Goal: Task Accomplishment & Management: Manage account settings

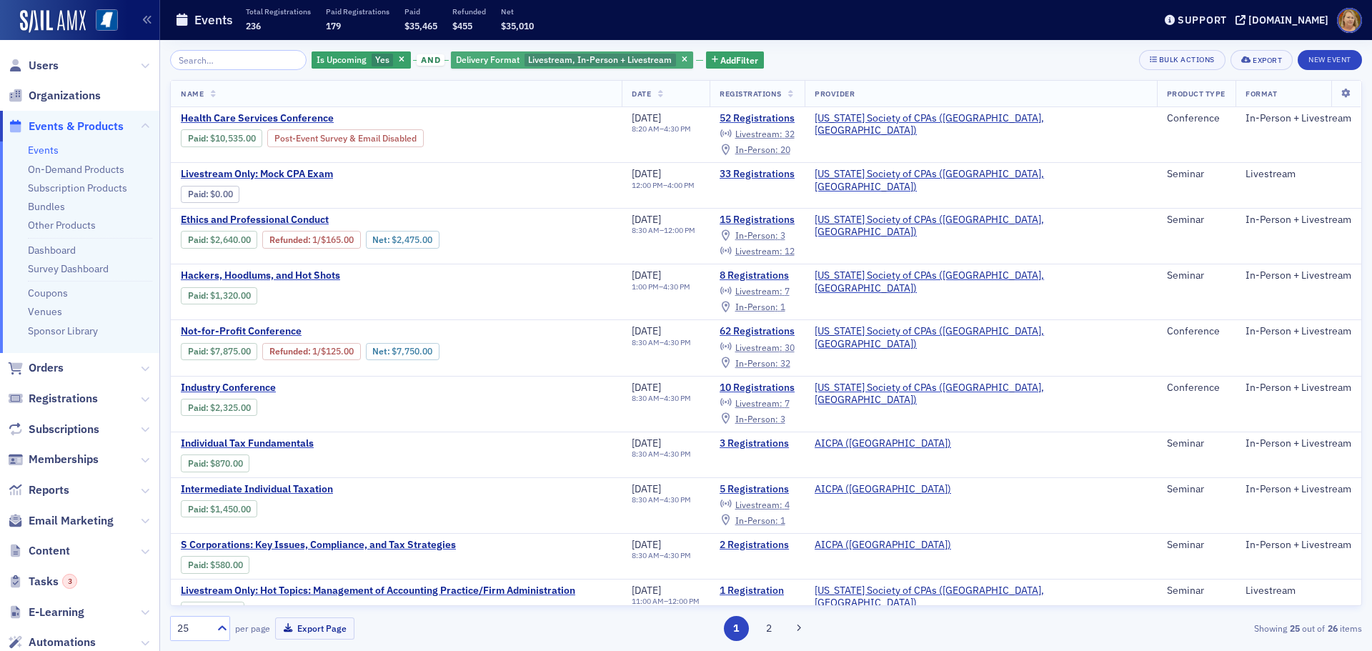
click at [507, 59] on div "Delivery Format Livestream, In-Person + Livestream" at bounding box center [572, 60] width 242 height 18
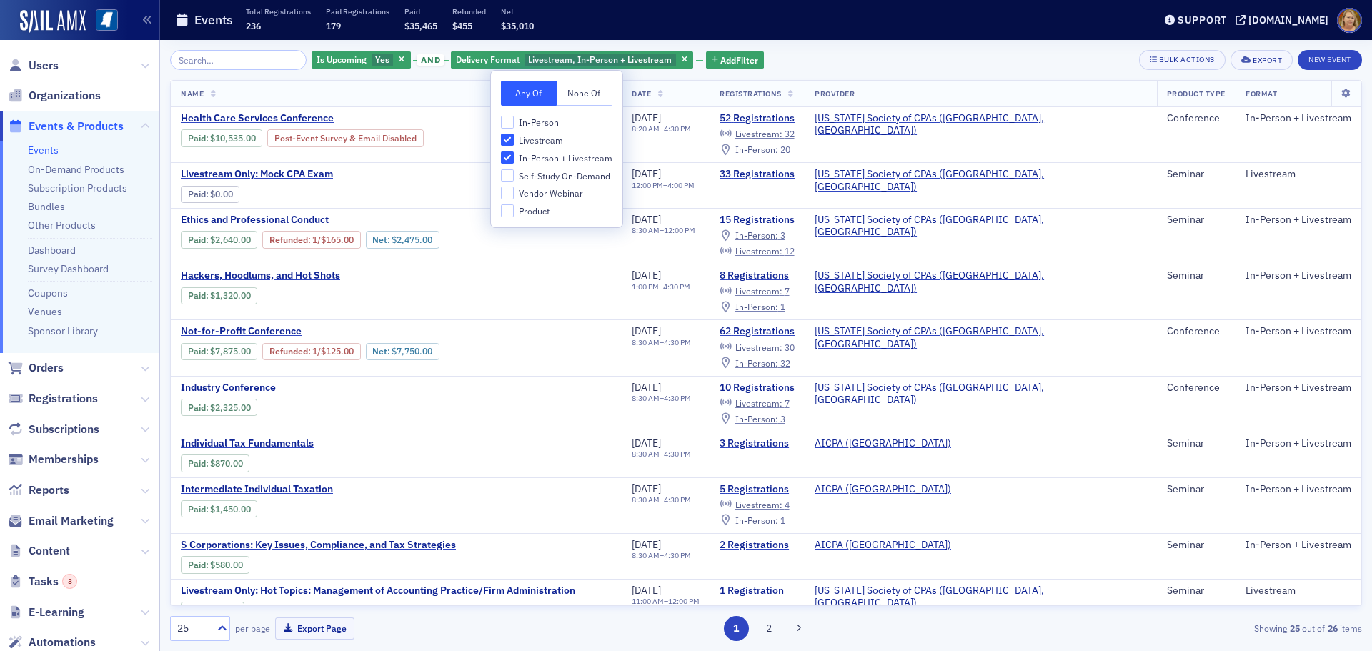
click at [537, 142] on span "Livestream" at bounding box center [541, 140] width 44 height 12
click at [514, 142] on input "Livestream" at bounding box center [507, 140] width 13 height 13
checkbox input "false"
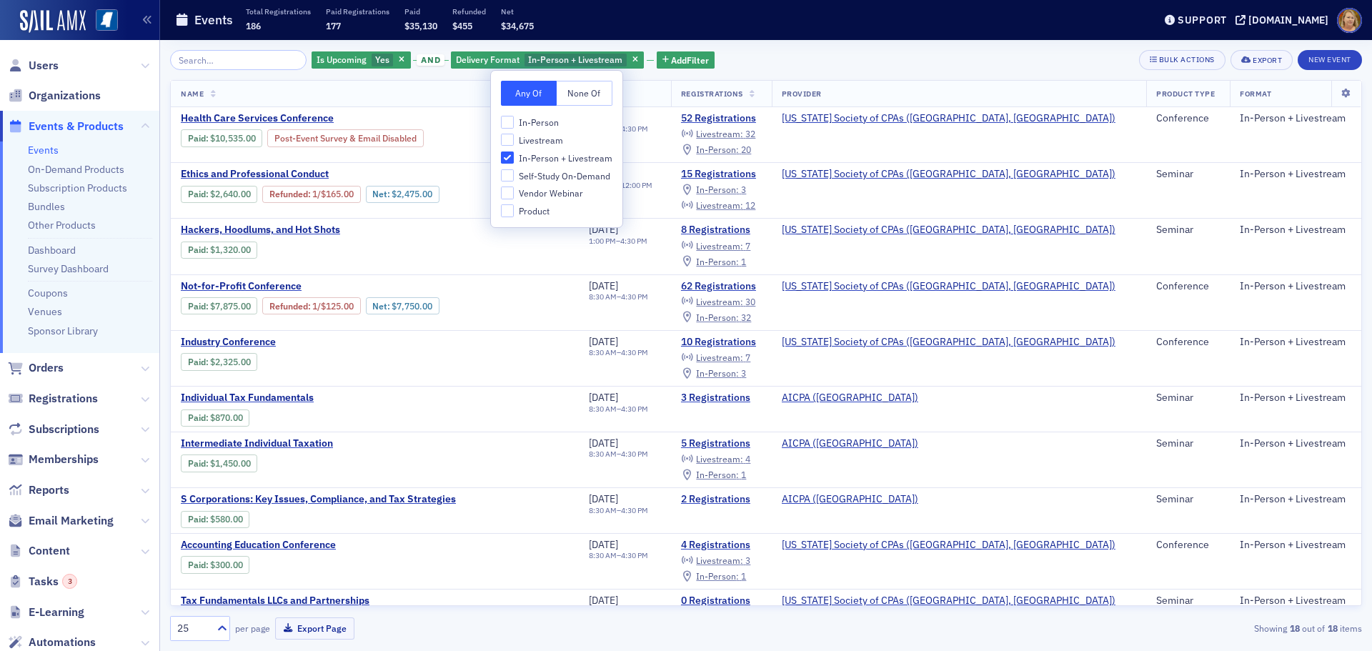
click at [539, 155] on span "In-Person + Livestream" at bounding box center [566, 158] width 94 height 12
click at [514, 155] on input "In-Person + Livestream" at bounding box center [507, 157] width 13 height 13
checkbox input "false"
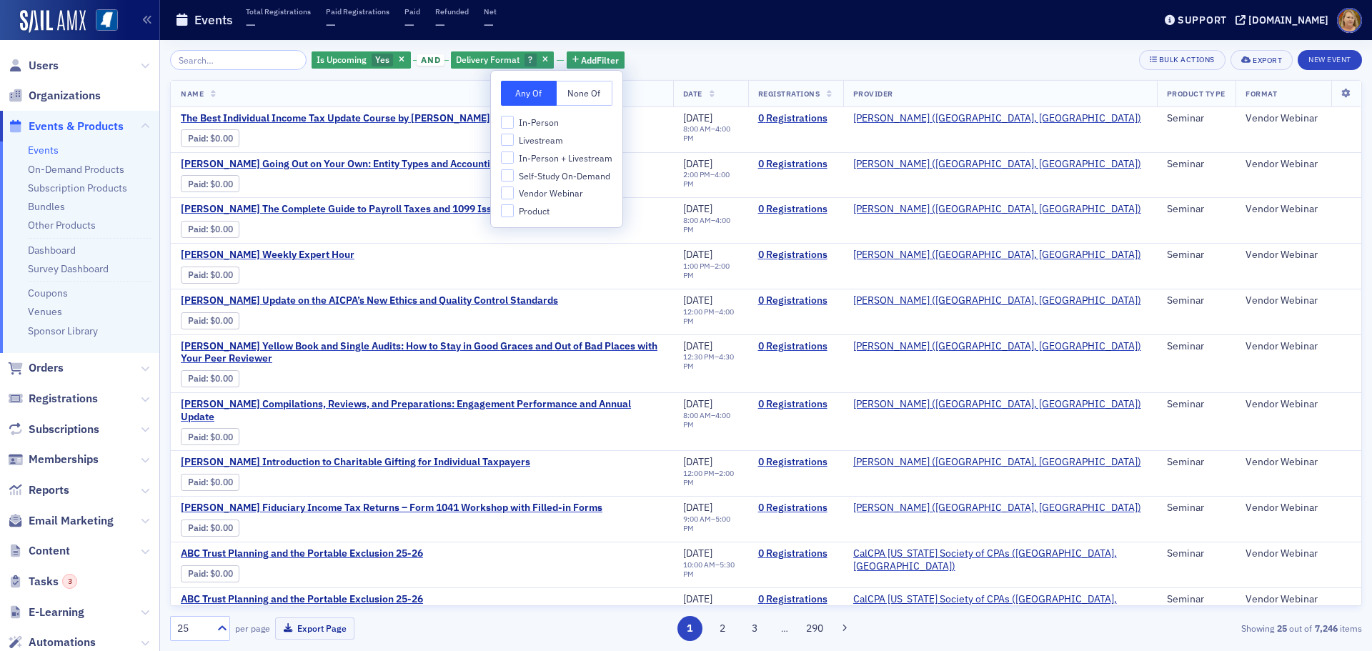
click at [555, 191] on span "Vendor Webinar" at bounding box center [551, 193] width 64 height 12
click at [514, 191] on input "Vendor Webinar" at bounding box center [507, 192] width 13 height 13
checkbox input "true"
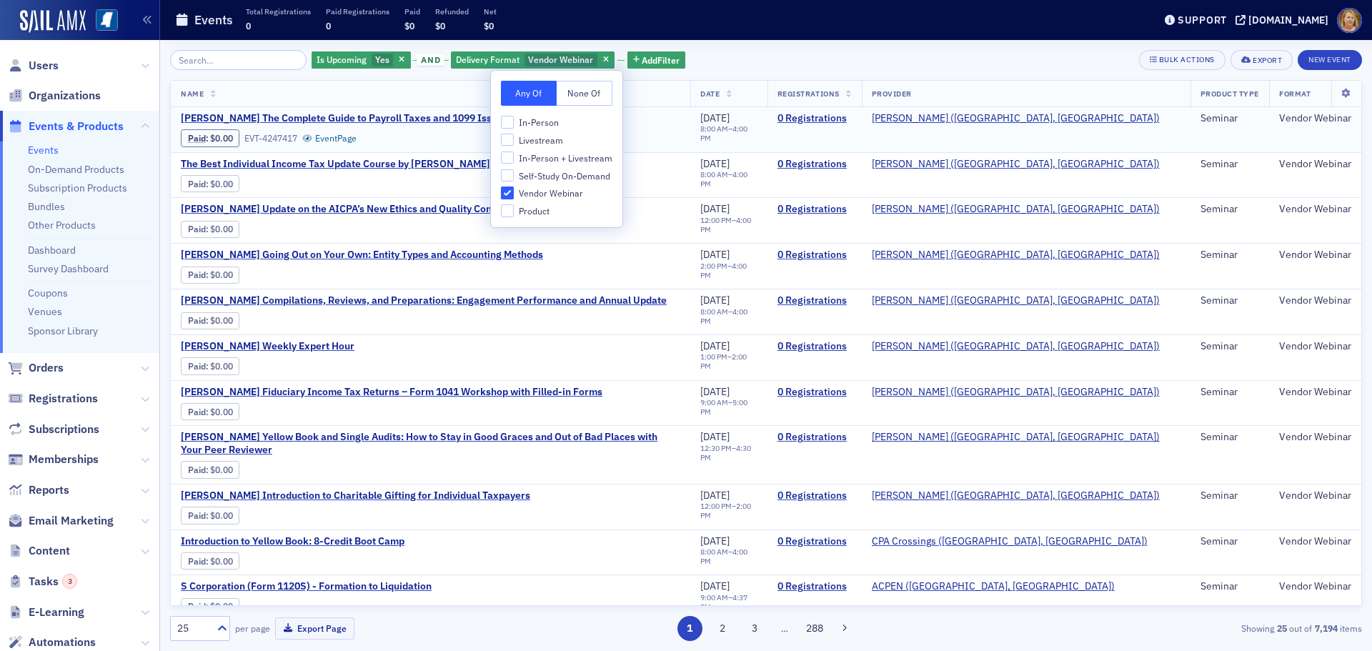
click at [652, 141] on div "Surgent's The Complete Guide to Payroll Taxes and 1099 Issues Paid : $0.00 EVT-…" at bounding box center [430, 129] width 499 height 35
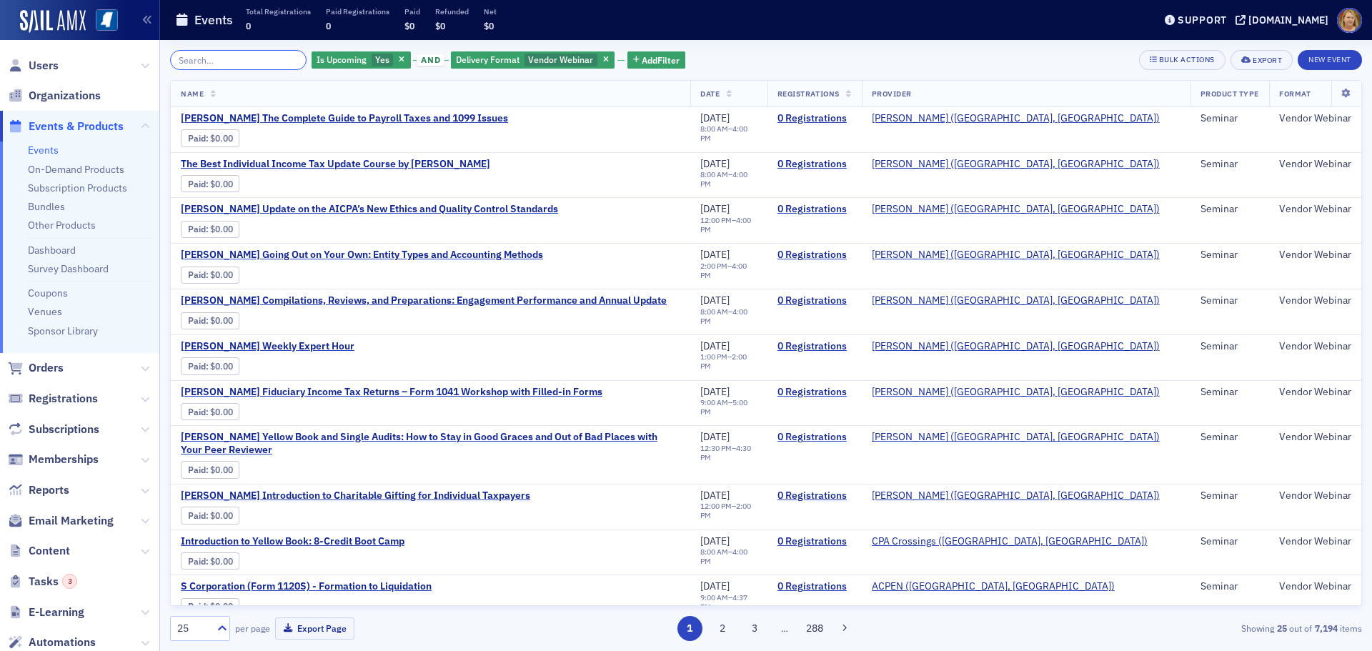
click at [208, 61] on input "search" at bounding box center [238, 60] width 136 height 20
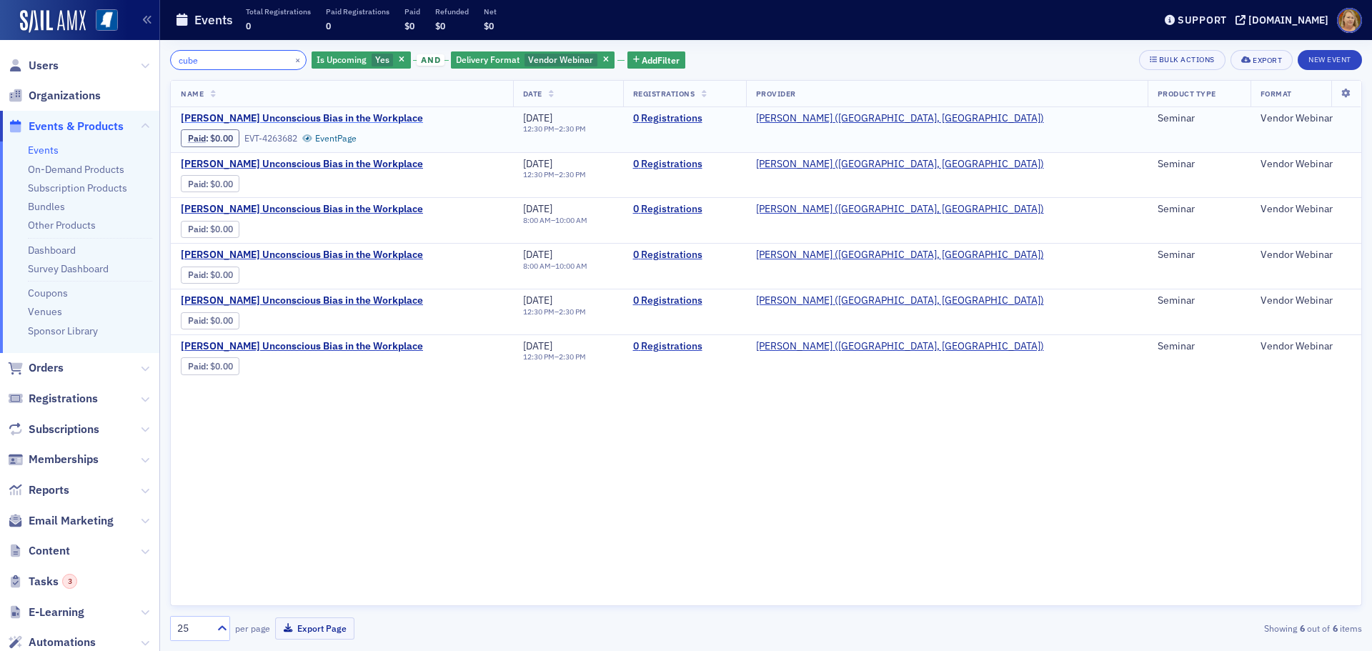
type input "cube"
click at [352, 113] on span "[PERSON_NAME] Unconscious Bias in the Workplace" at bounding box center [302, 118] width 242 height 13
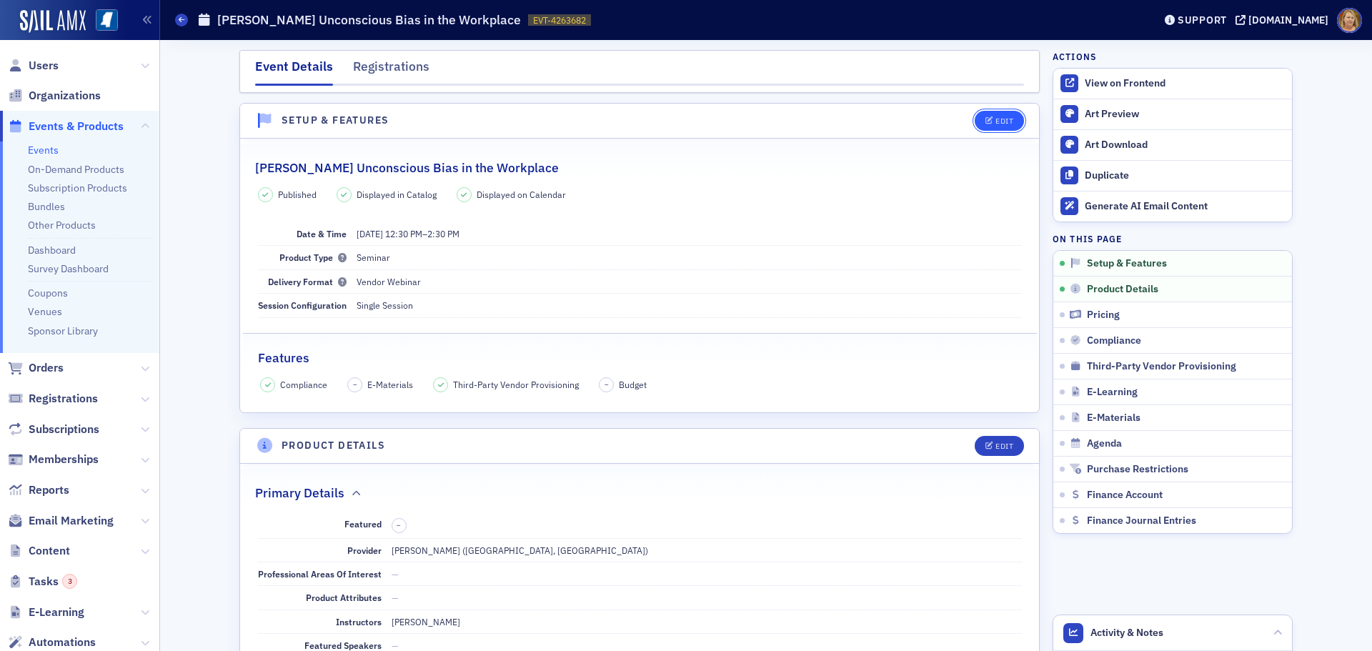
click at [995, 122] on div "Edit" at bounding box center [1004, 121] width 18 height 8
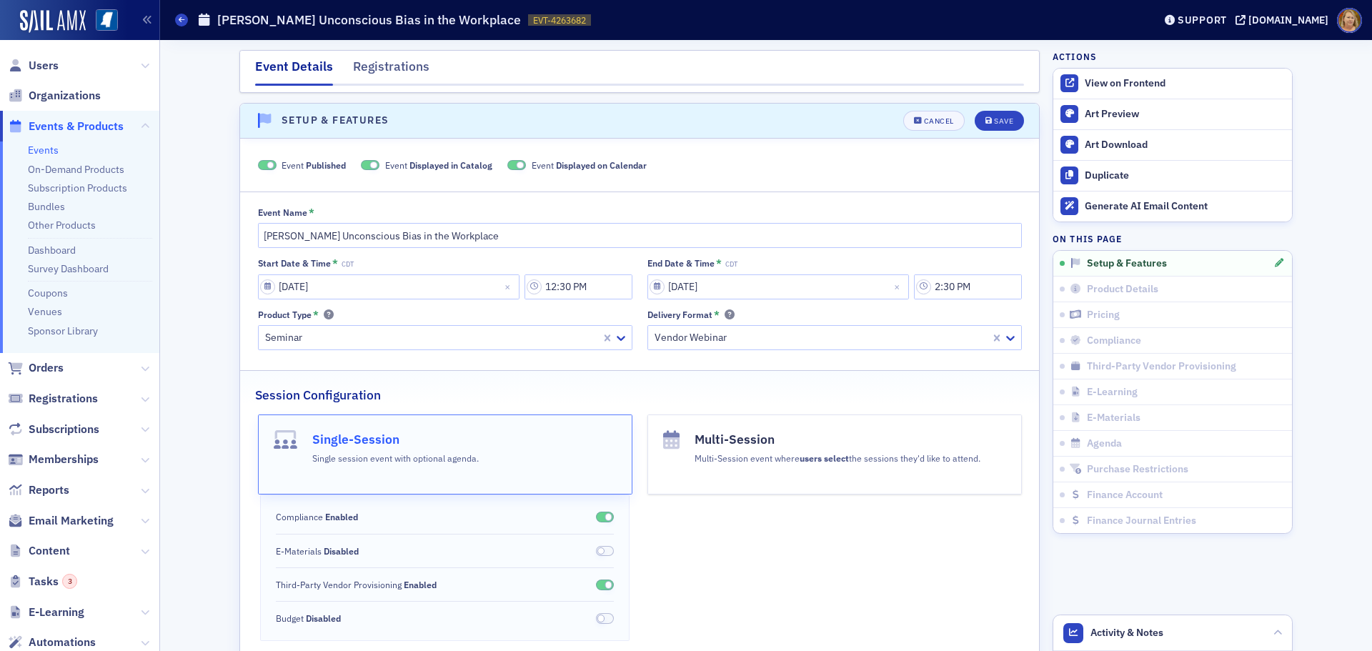
scroll to position [20, 0]
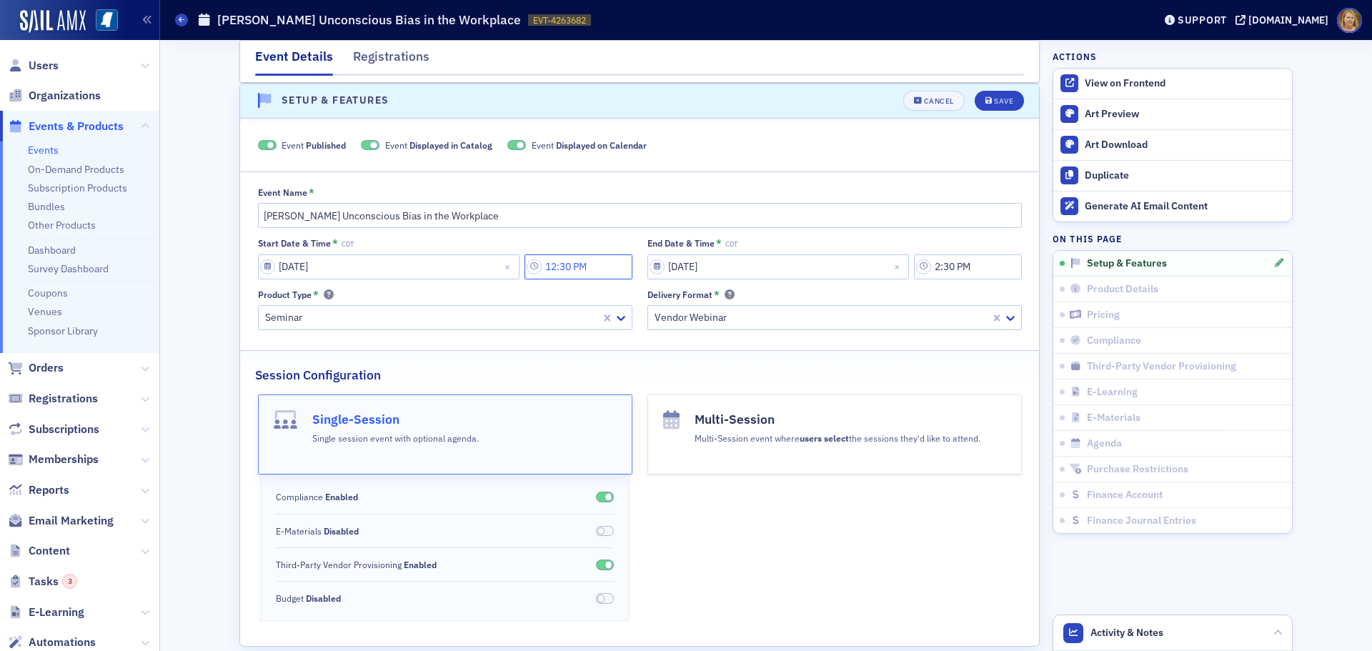
click at [586, 269] on input "12:30 PM" at bounding box center [578, 266] width 108 height 25
click at [676, 264] on icon at bounding box center [677, 267] width 14 height 14
click at [665, 318] on div "2" at bounding box center [660, 324] width 37 height 15
click at [702, 274] on div at bounding box center [710, 267] width 33 height 18
click at [701, 296] on span "00" at bounding box center [702, 298] width 11 height 15
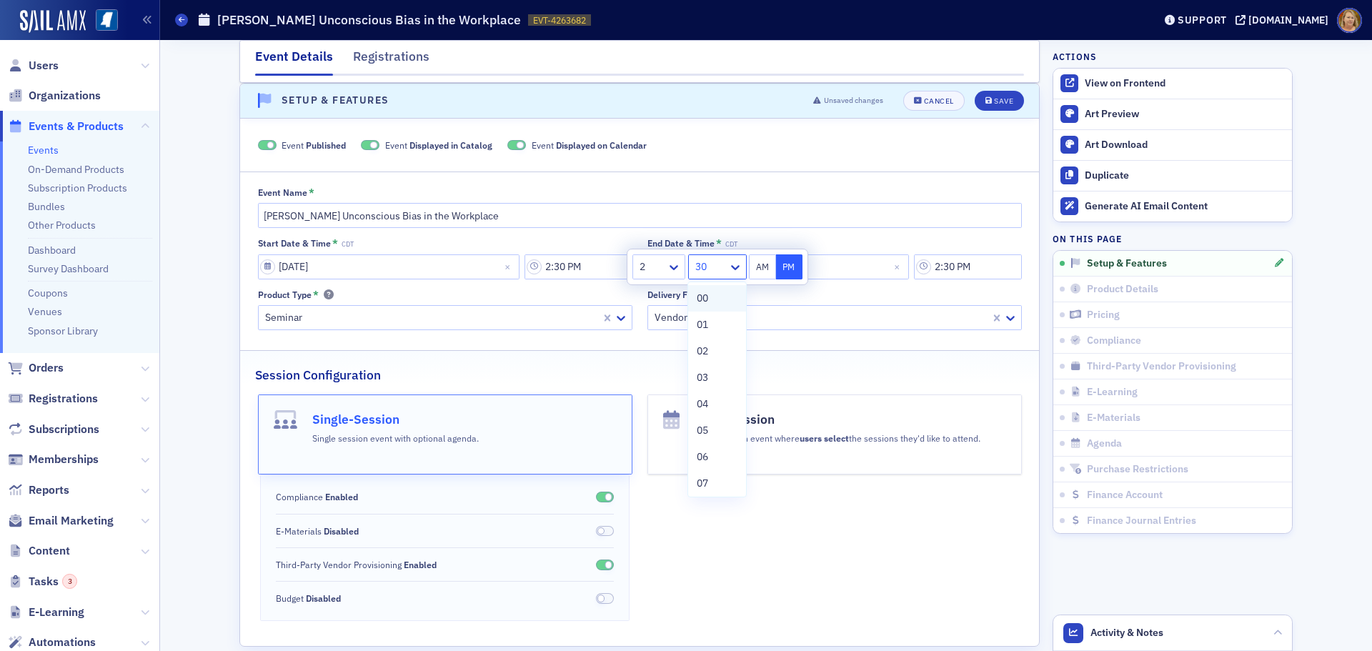
type input "2:00 PM"
click at [787, 272] on button "PM" at bounding box center [789, 266] width 27 height 25
click at [950, 271] on input "2:30 PM" at bounding box center [968, 266] width 108 height 25
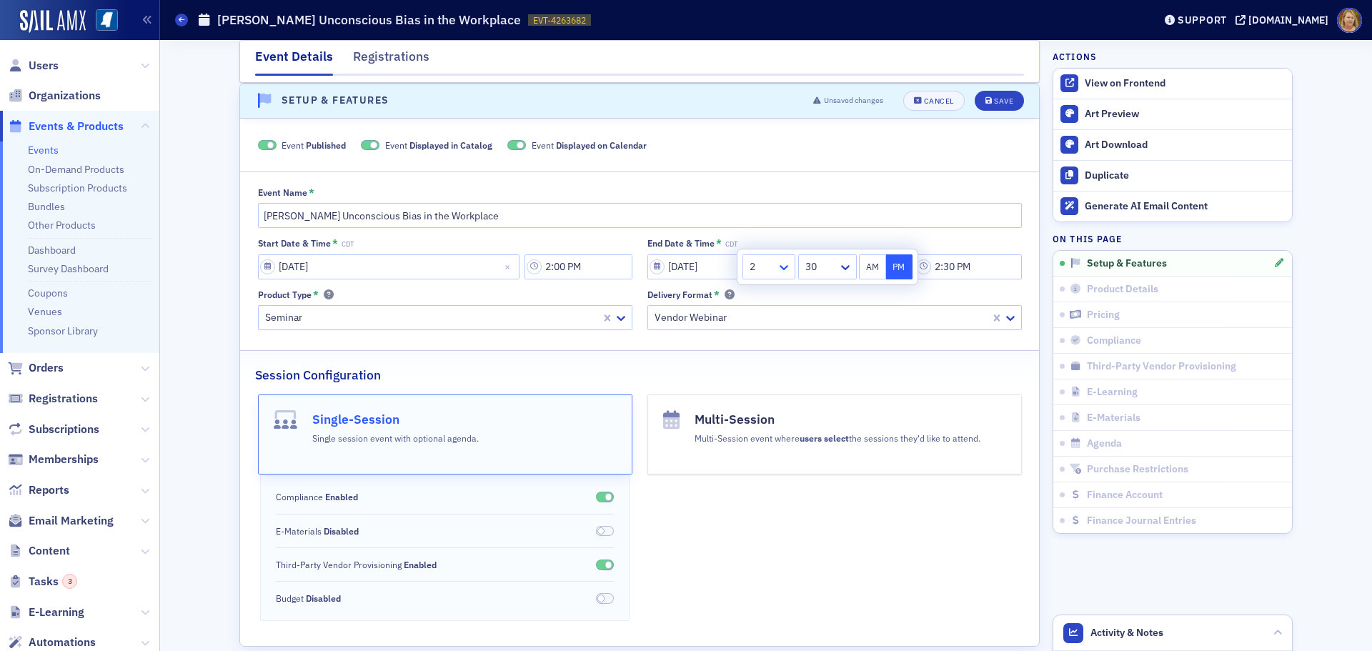
click at [787, 267] on icon at bounding box center [784, 267] width 9 height 5
click at [771, 374] on div "4" at bounding box center [769, 377] width 34 height 15
click at [838, 267] on icon at bounding box center [845, 267] width 14 height 14
click at [830, 300] on div "00" at bounding box center [827, 298] width 40 height 15
type input "4:00 PM"
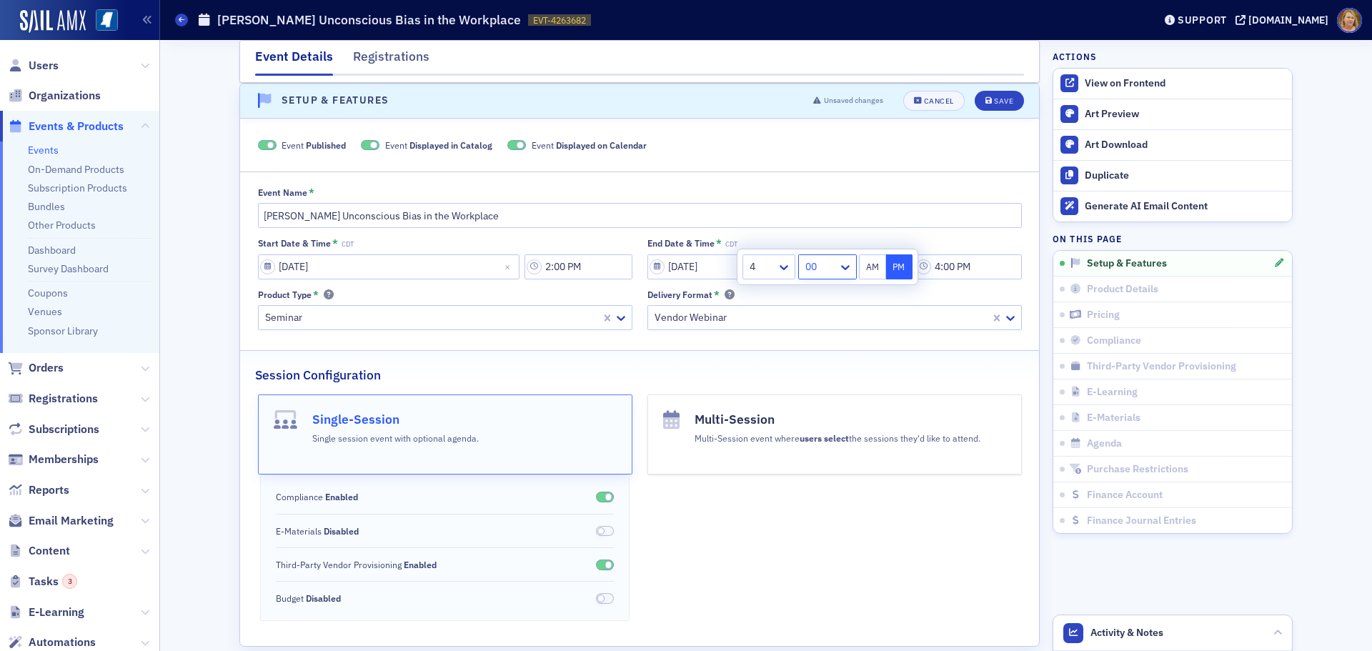
click at [903, 271] on button "PM" at bounding box center [899, 266] width 27 height 25
click at [946, 193] on div "Event Name *" at bounding box center [640, 192] width 764 height 11
click at [986, 104] on icon "submit" at bounding box center [988, 101] width 7 height 8
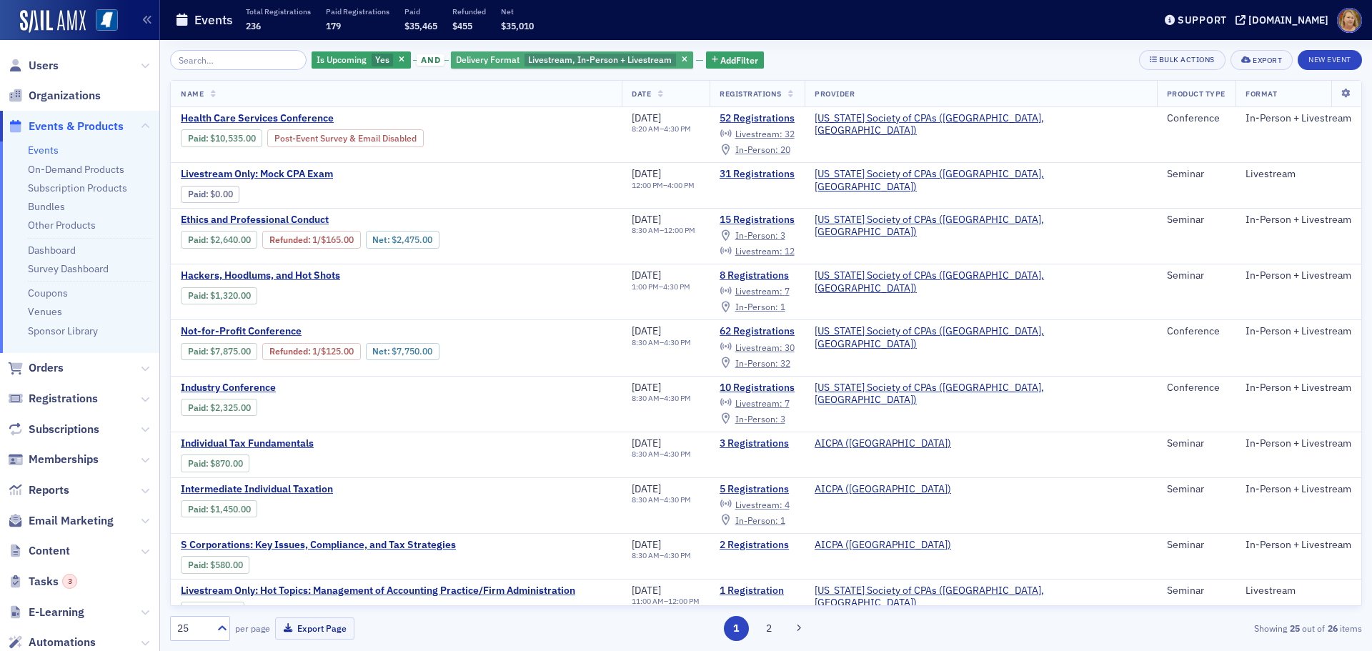
click at [546, 61] on span "Livestream, In-Person + Livestream" at bounding box center [600, 59] width 144 height 11
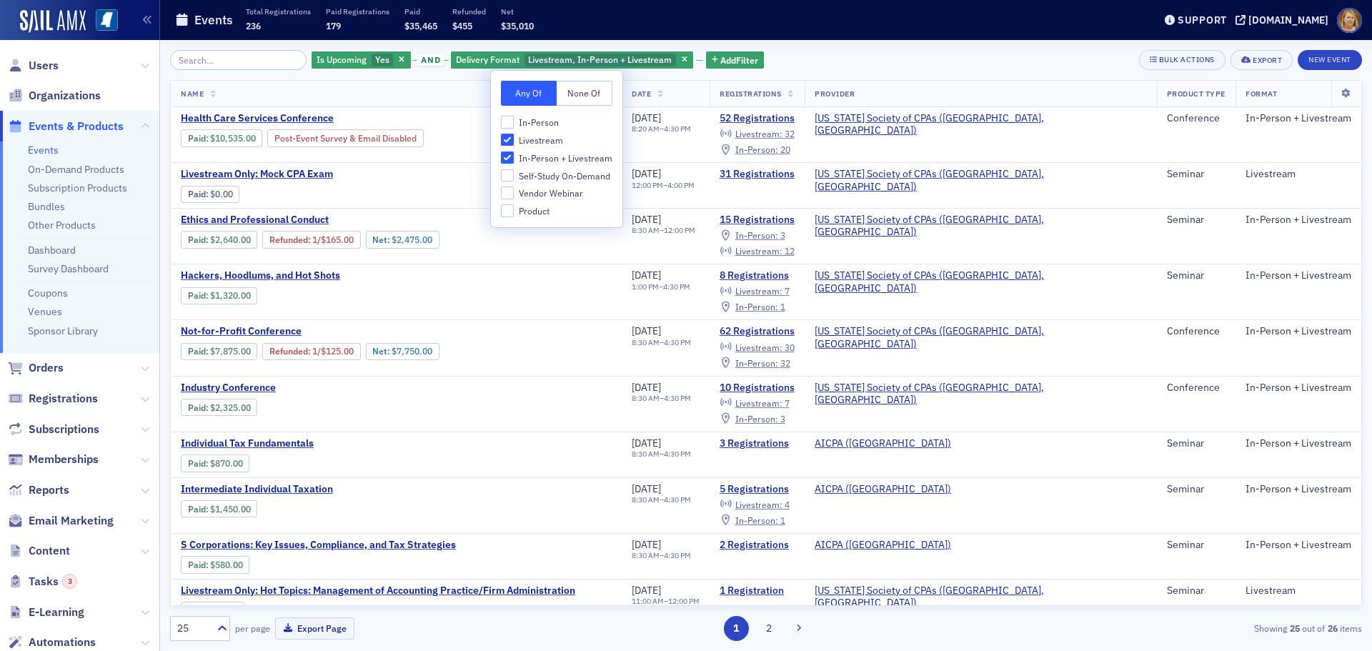
click at [505, 138] on input "Livestream" at bounding box center [507, 140] width 13 height 13
checkbox input "false"
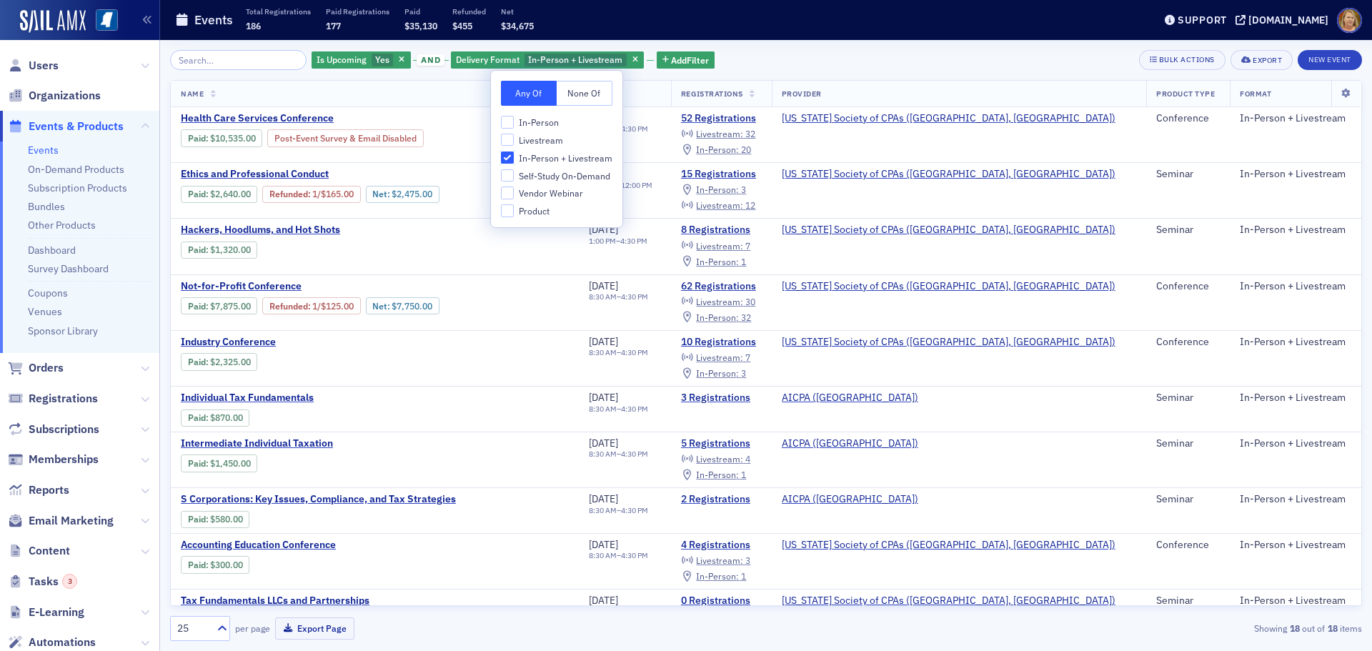
click at [508, 155] on input "In-Person + Livestream" at bounding box center [507, 157] width 13 height 13
checkbox input "false"
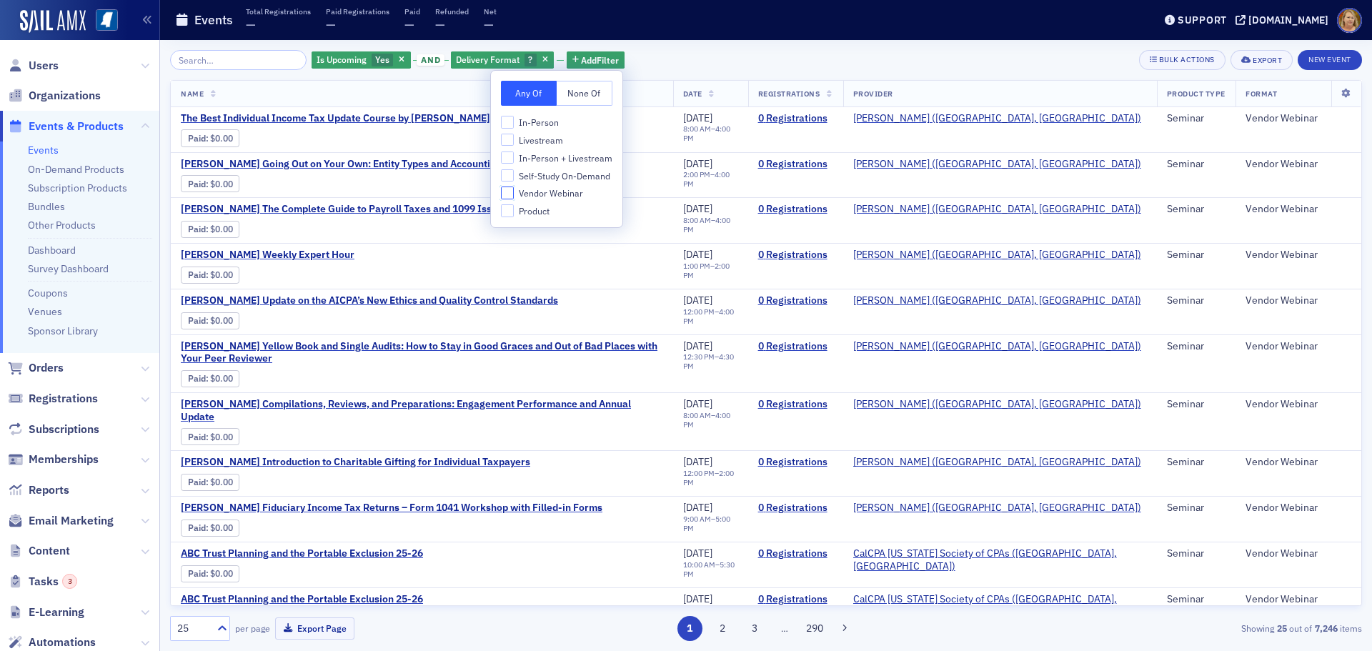
click at [510, 189] on input "Vendor Webinar" at bounding box center [507, 192] width 13 height 13
checkbox input "true"
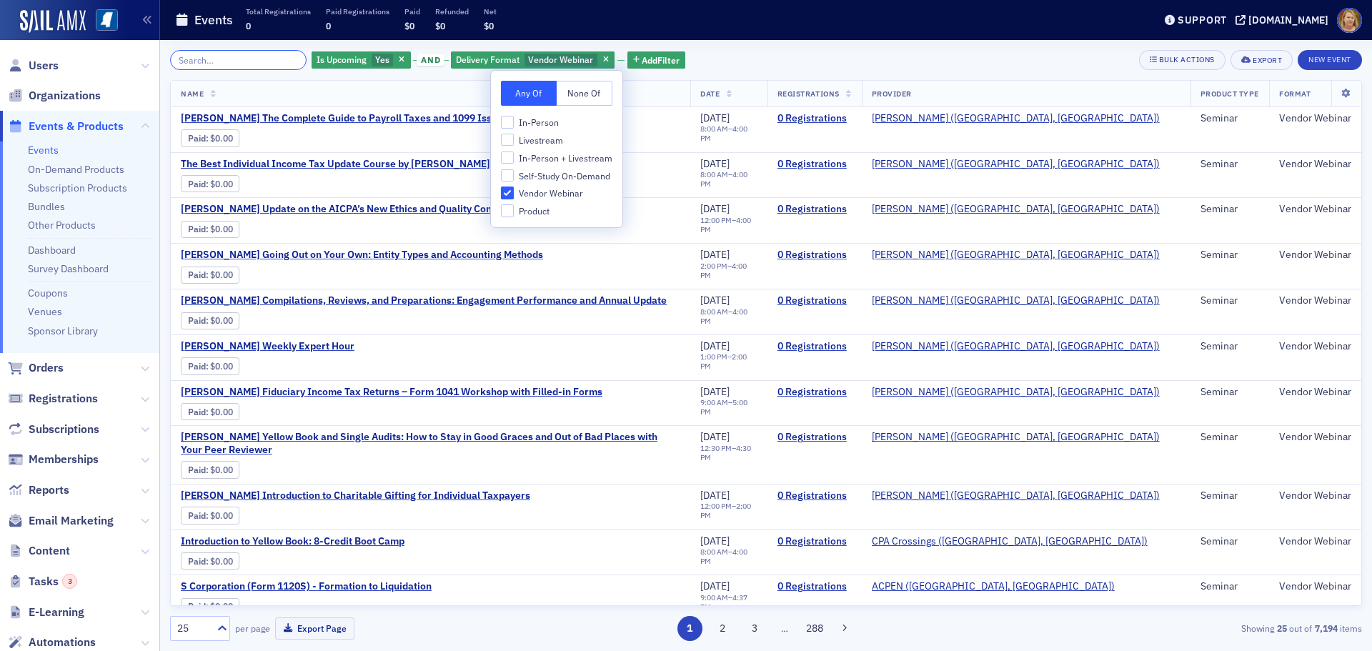
click at [281, 58] on input "search" at bounding box center [238, 60] width 136 height 20
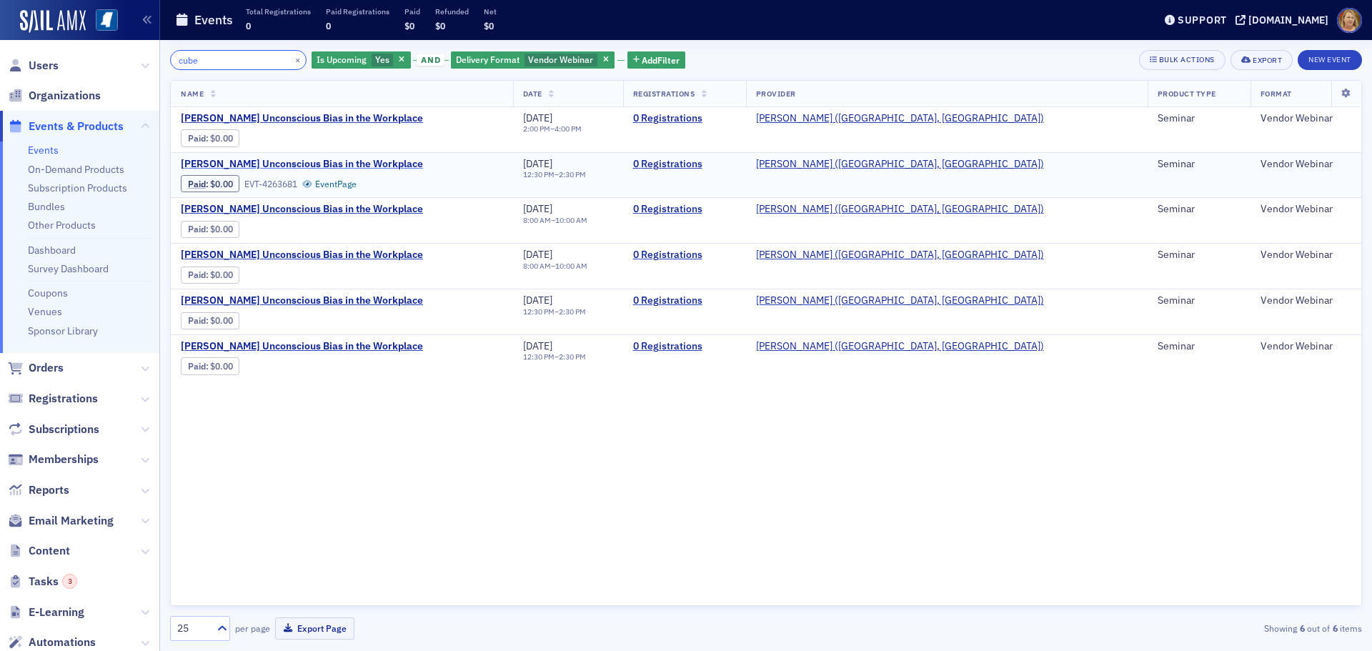
type input "cube"
click at [368, 164] on span "[PERSON_NAME] Unconscious Bias in the Workplace" at bounding box center [302, 164] width 242 height 13
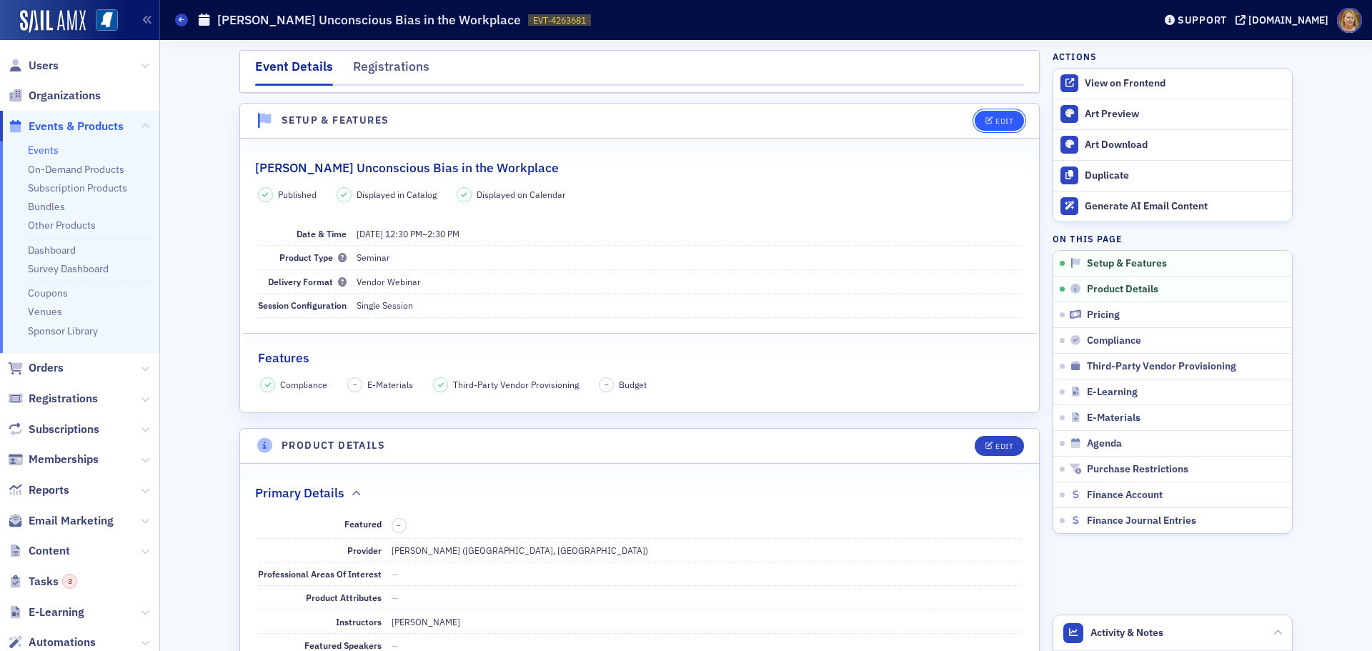
click at [986, 121] on icon "button" at bounding box center [989, 121] width 9 height 8
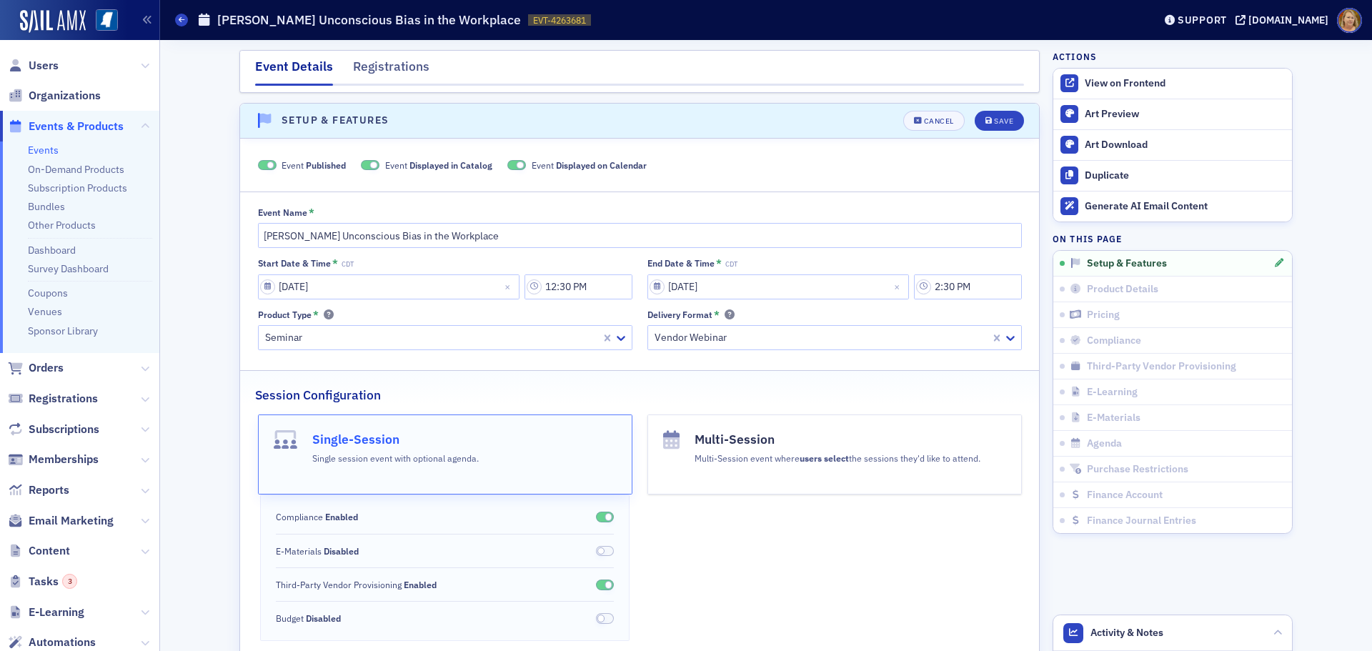
scroll to position [20, 0]
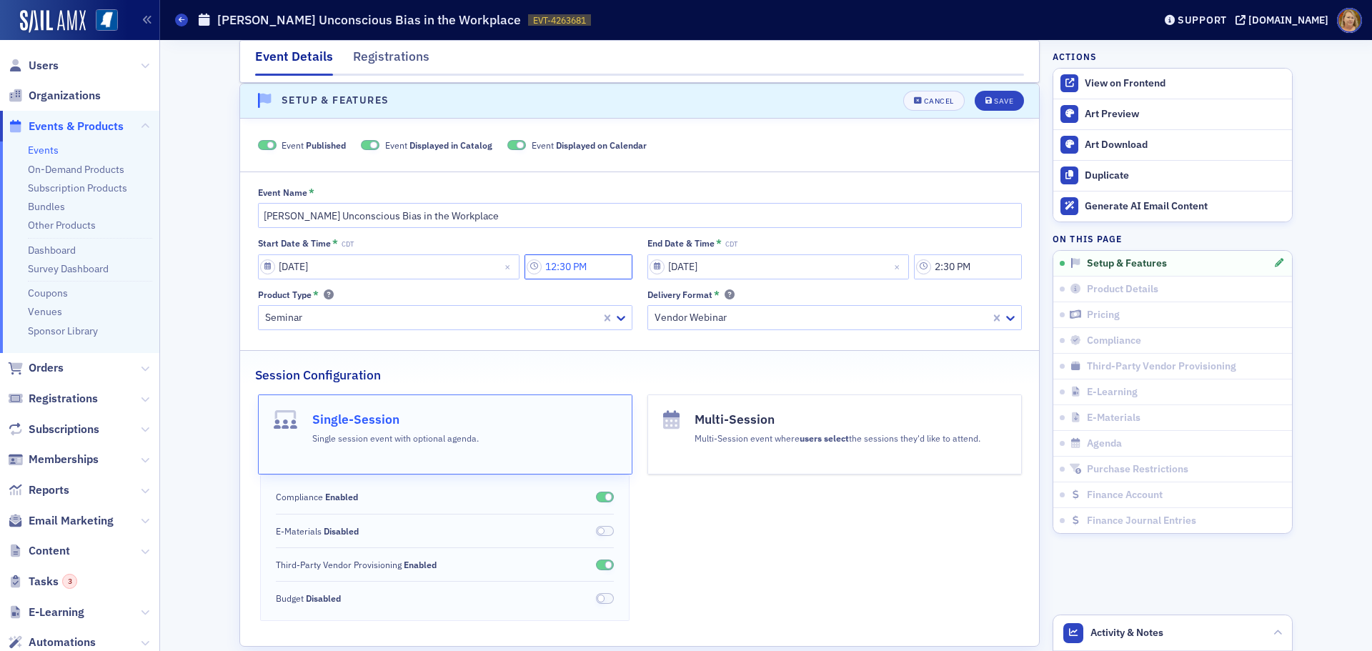
click at [559, 261] on input "12:30 PM" at bounding box center [578, 266] width 108 height 25
click at [645, 262] on div at bounding box center [653, 267] width 30 height 18
click at [650, 319] on div "2" at bounding box center [660, 324] width 37 height 15
click at [697, 267] on div at bounding box center [710, 267] width 33 height 18
click at [698, 296] on span "00" at bounding box center [702, 298] width 11 height 15
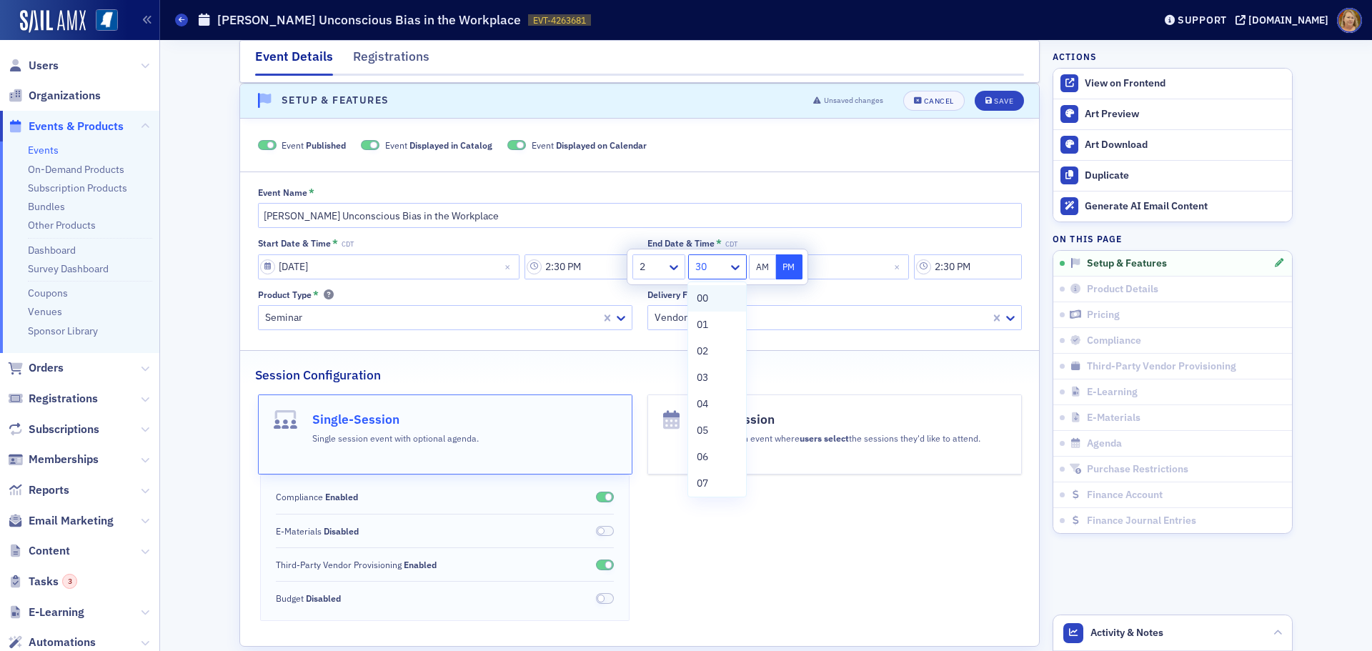
type input "2:00 PM"
click at [790, 268] on button "PM" at bounding box center [789, 266] width 27 height 25
click at [945, 267] on input "2:30 PM" at bounding box center [968, 266] width 108 height 25
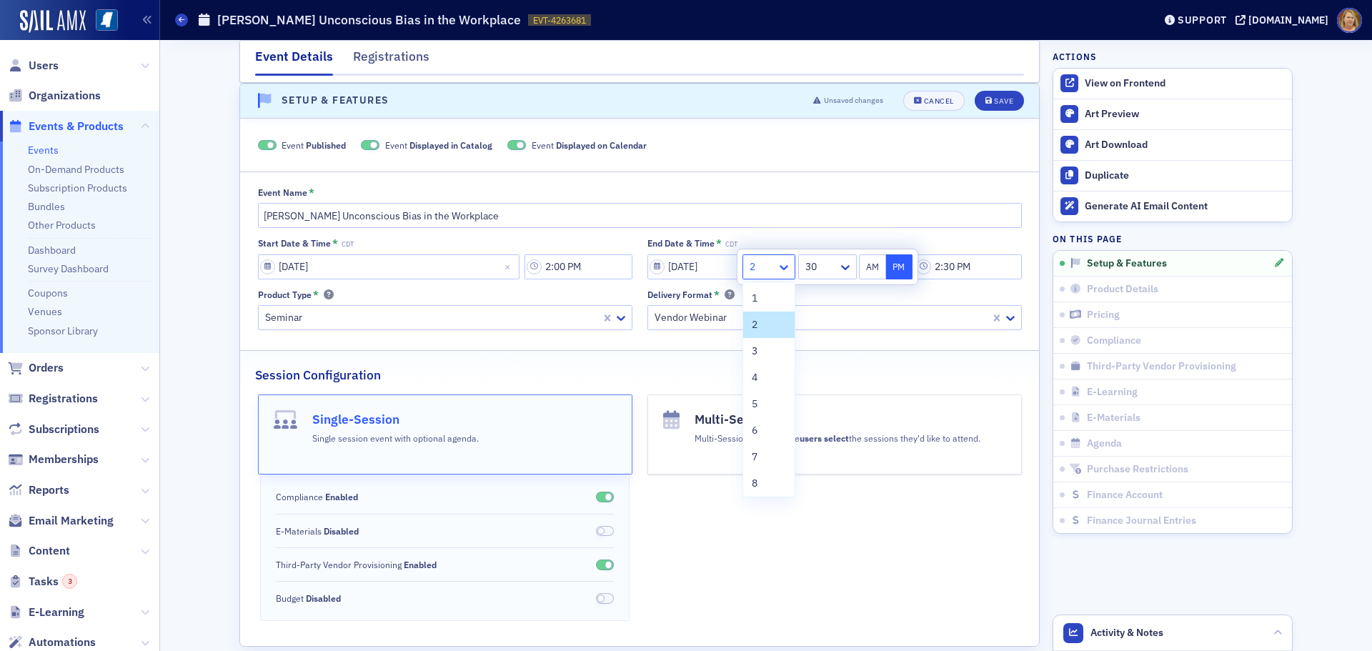
click at [779, 269] on icon at bounding box center [784, 267] width 14 height 14
click at [760, 379] on div "4" at bounding box center [769, 377] width 34 height 15
click at [826, 274] on div at bounding box center [820, 267] width 33 height 18
click at [820, 294] on div "00" at bounding box center [827, 298] width 40 height 15
type input "4:00 PM"
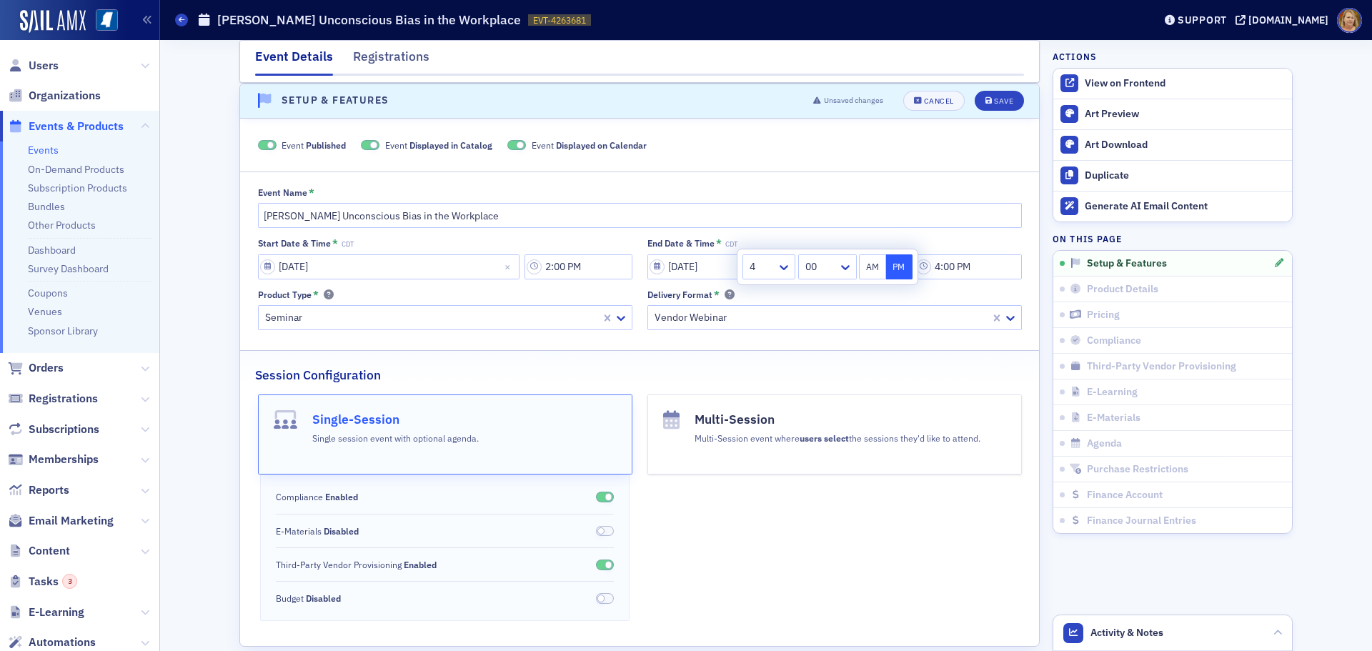
click at [893, 267] on button "PM" at bounding box center [899, 266] width 27 height 25
click at [994, 102] on div "Save" at bounding box center [1003, 101] width 19 height 8
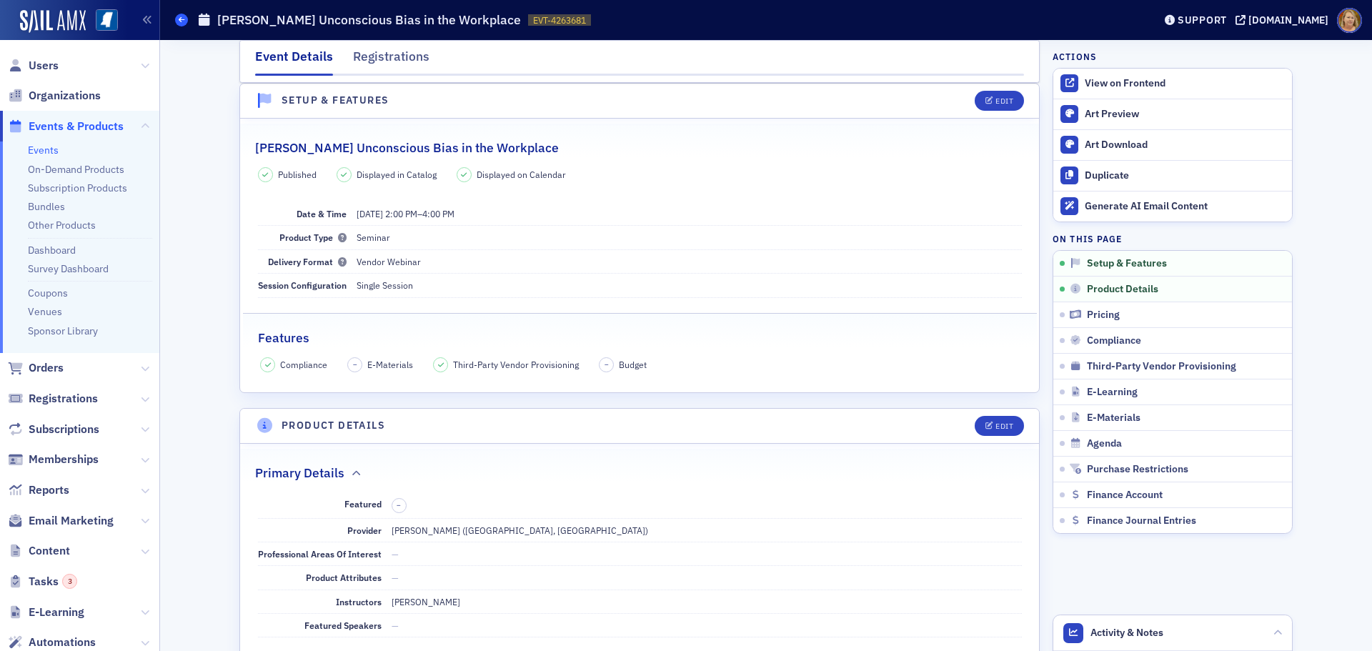
click at [182, 16] on icon at bounding box center [182, 19] width 6 height 6
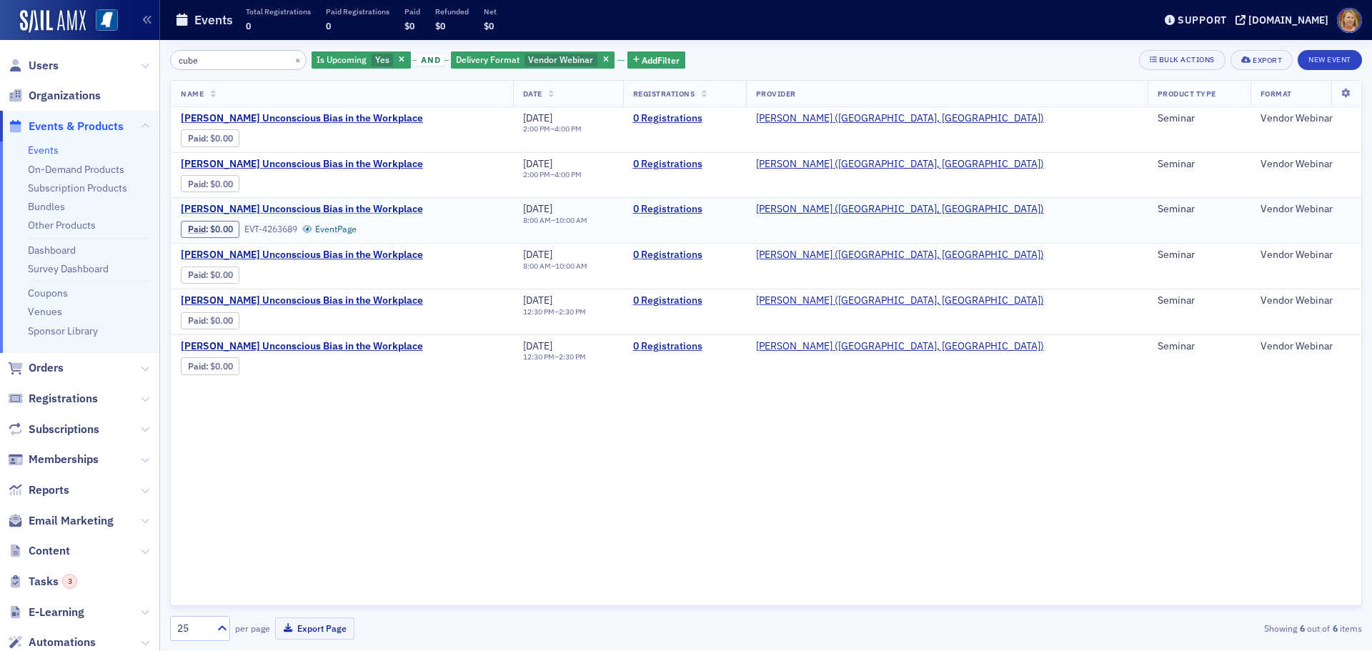
click at [382, 209] on span "[PERSON_NAME] Unconscious Bias in the Workplace" at bounding box center [302, 209] width 242 height 13
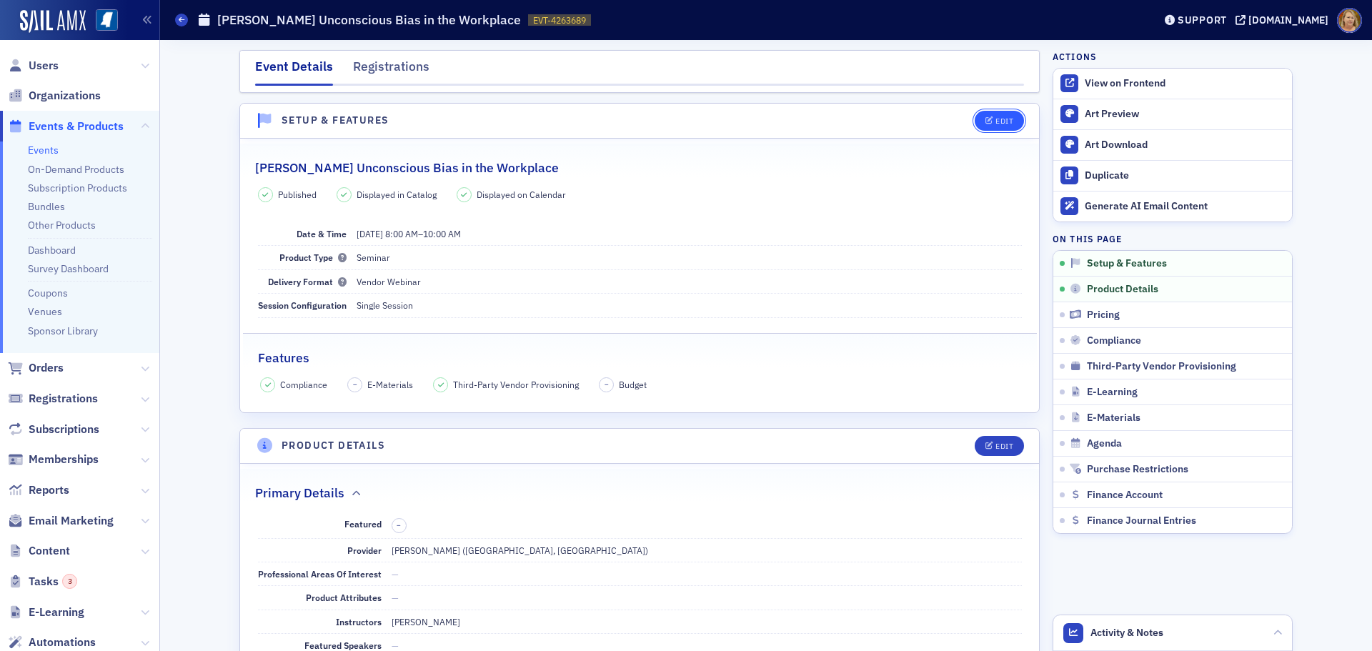
click at [988, 125] on button "Edit" at bounding box center [999, 121] width 49 height 20
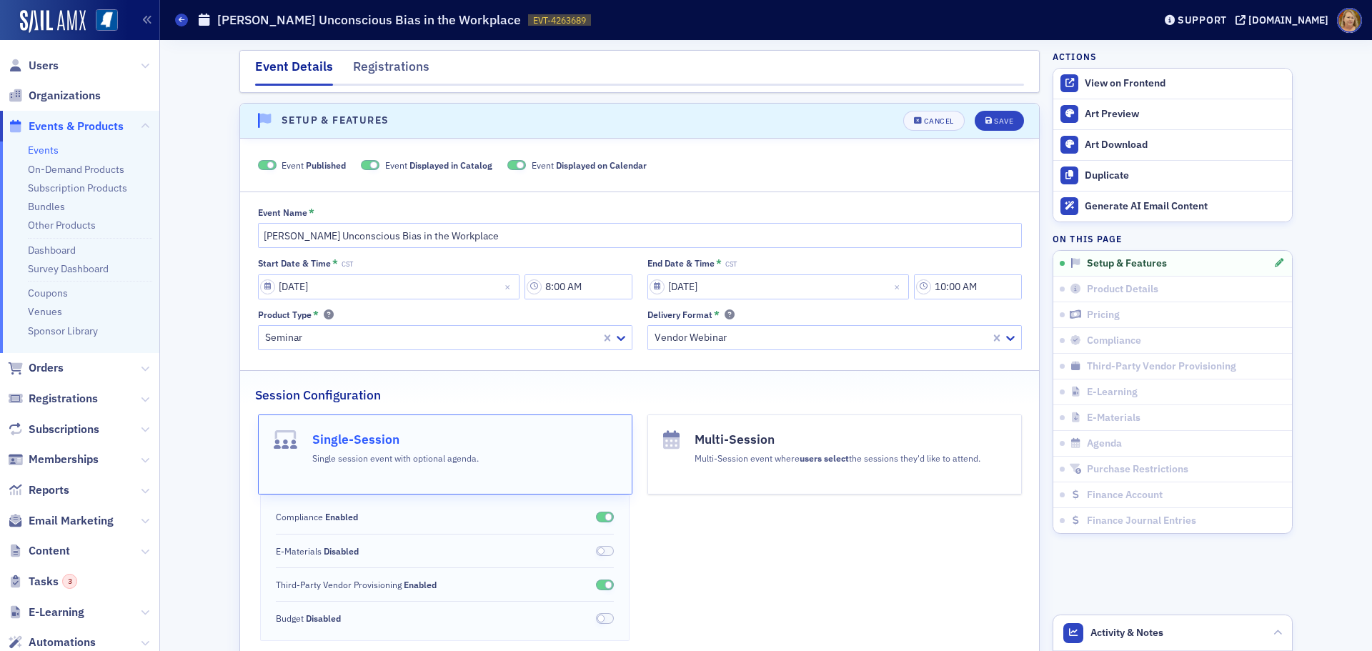
scroll to position [20, 0]
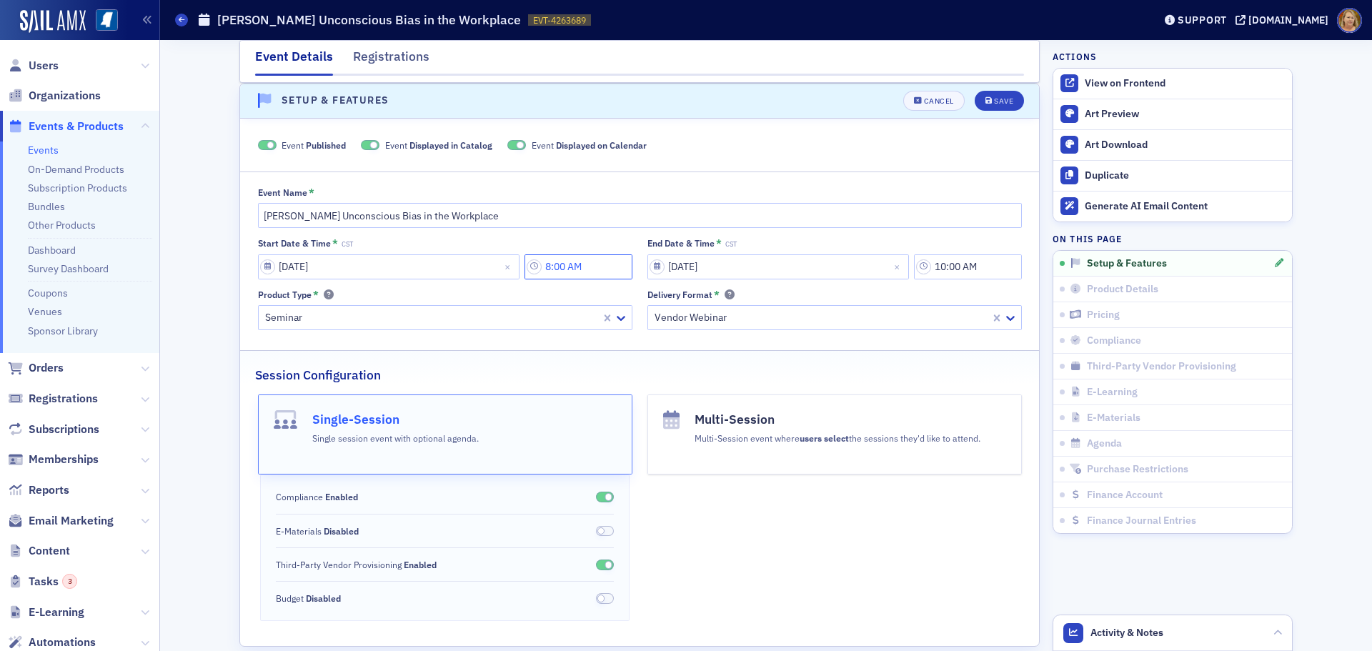
click at [568, 269] on input "8:00 AM" at bounding box center [578, 266] width 108 height 25
click at [659, 276] on div "8" at bounding box center [650, 267] width 34 height 21
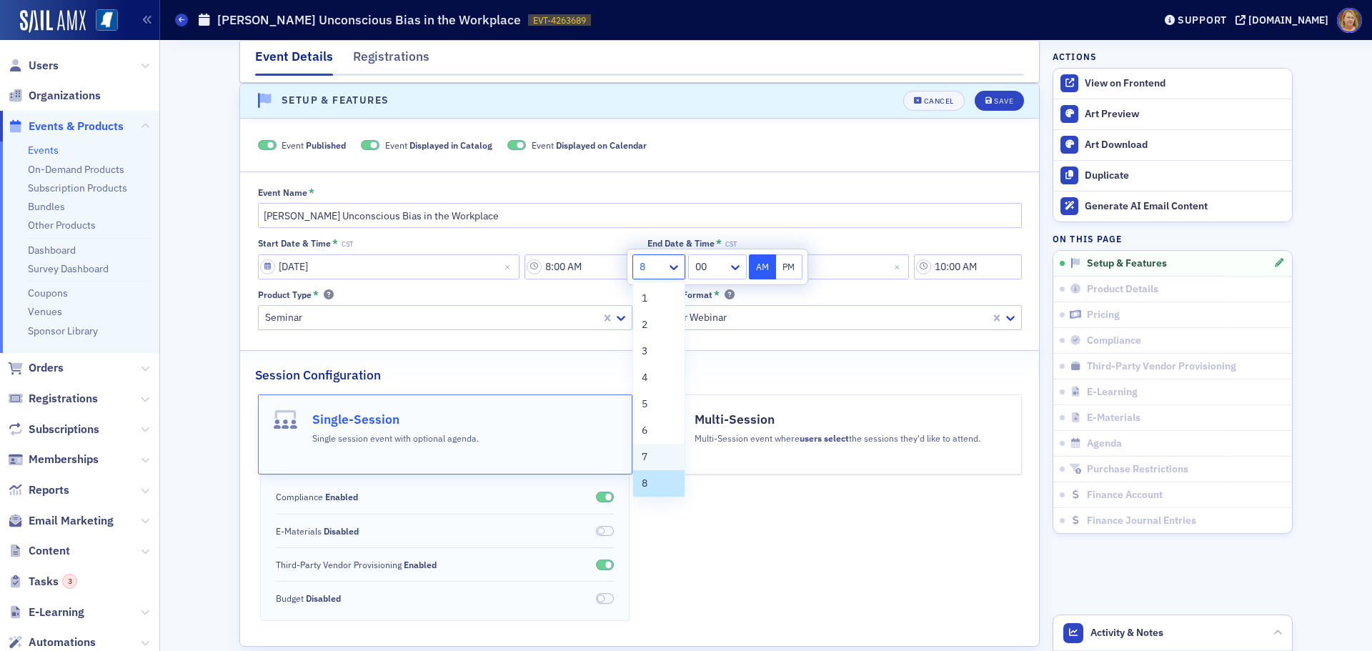
scroll to position [71, 0]
click at [662, 443] on div "9" at bounding box center [659, 438] width 34 height 15
type input "9:00 AM"
click at [941, 268] on input "10:00 AM" at bounding box center [968, 266] width 108 height 25
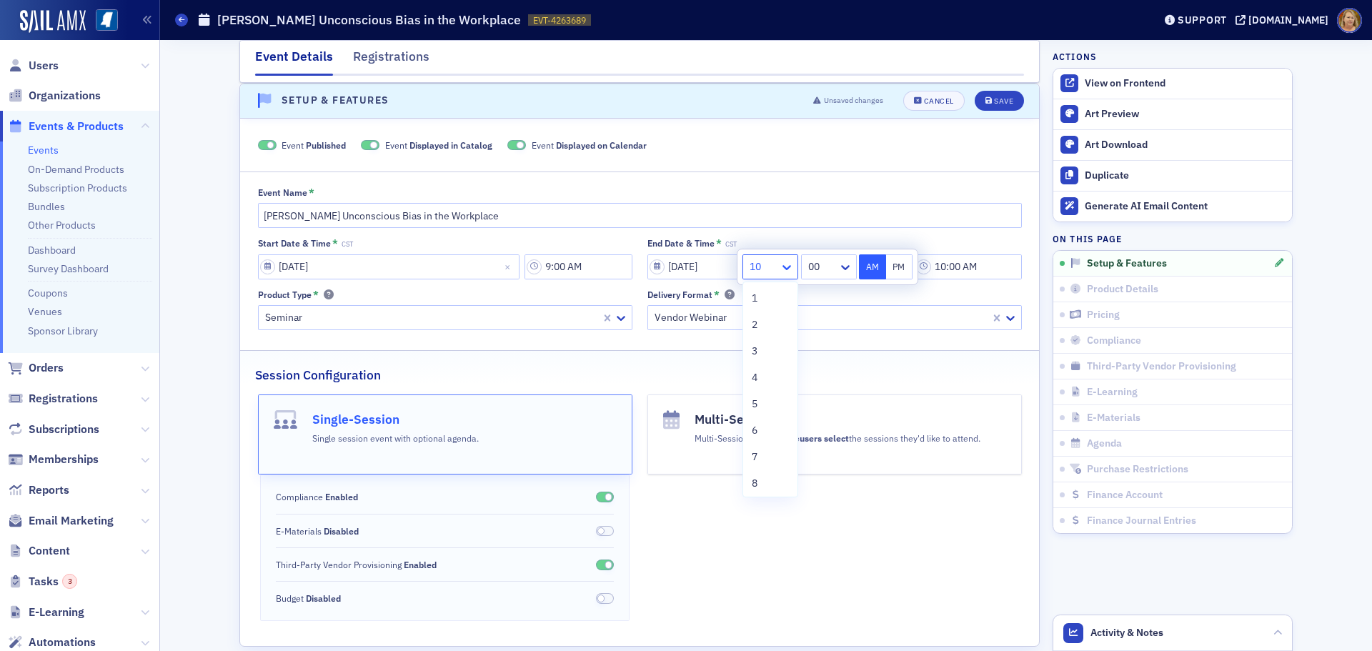
click at [787, 266] on icon at bounding box center [787, 267] width 14 height 14
click at [775, 454] on div "11" at bounding box center [770, 459] width 37 height 15
click at [898, 268] on button "PM" at bounding box center [899, 266] width 27 height 25
click at [862, 267] on button "AM" at bounding box center [872, 266] width 27 height 25
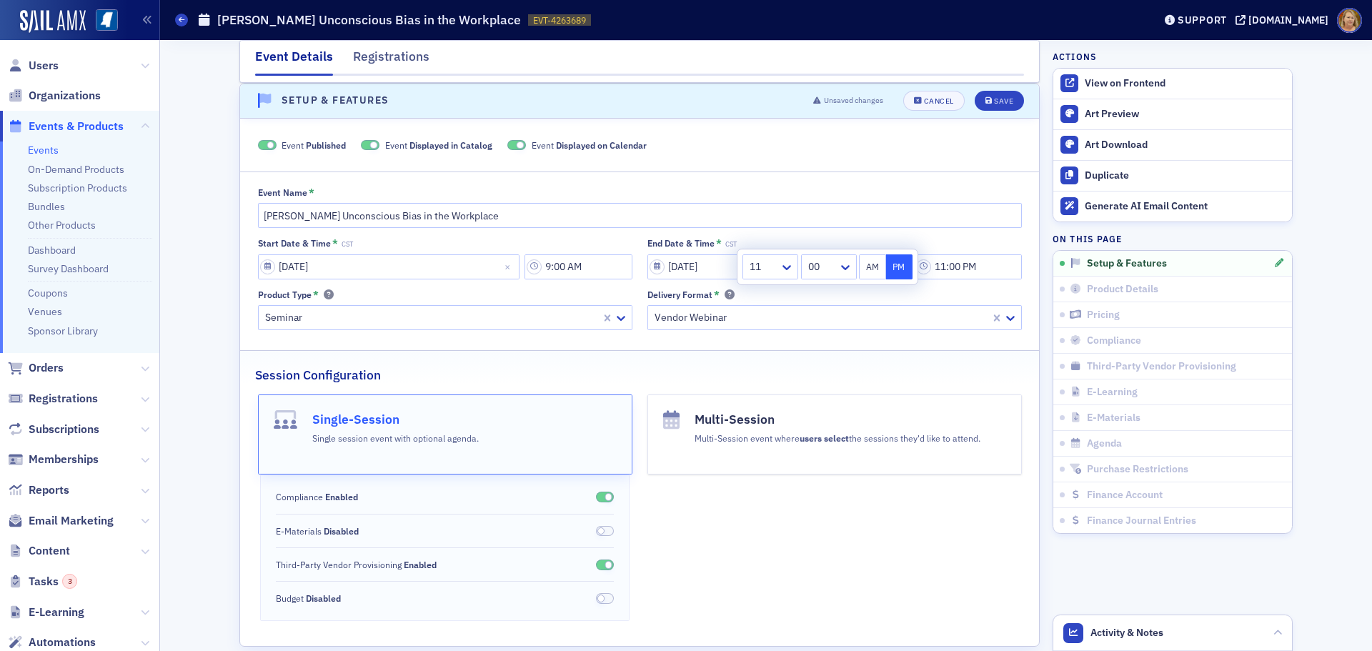
type input "11:00 AM"
click at [994, 103] on div "Save" at bounding box center [1003, 101] width 19 height 8
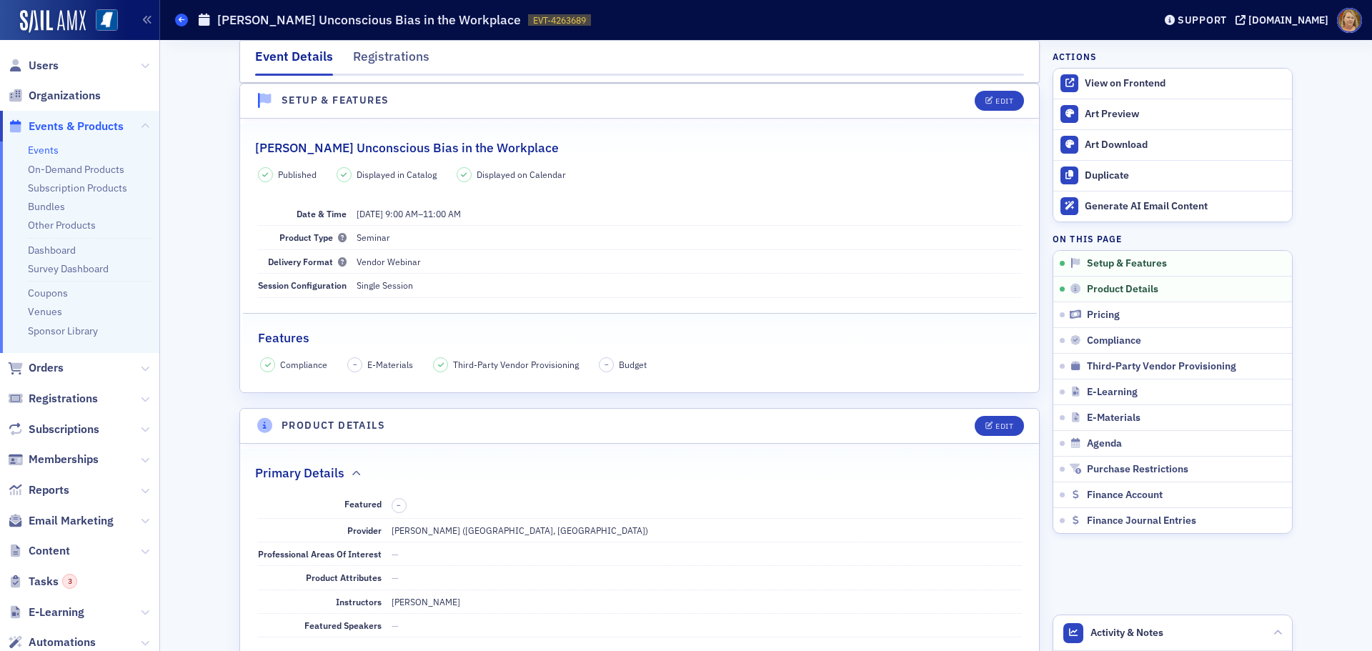
click at [181, 19] on icon at bounding box center [182, 19] width 6 height 6
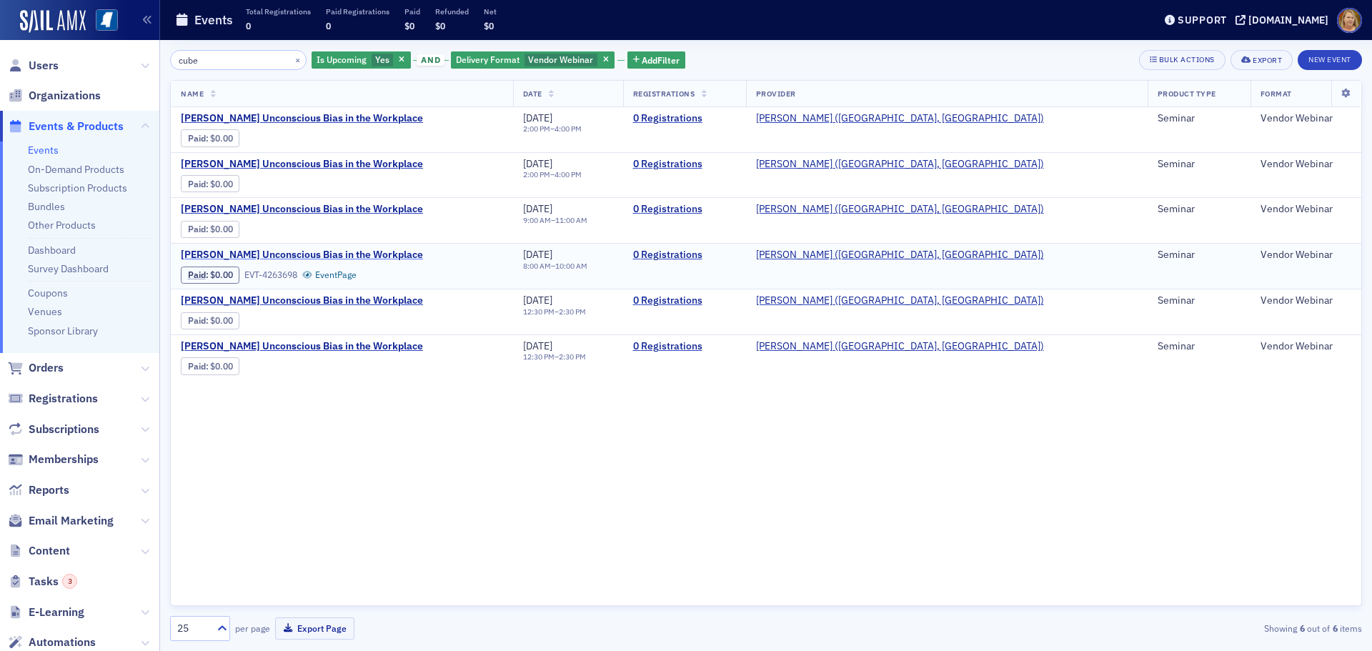
click at [363, 256] on span "[PERSON_NAME] Unconscious Bias in the Workplace" at bounding box center [302, 255] width 242 height 13
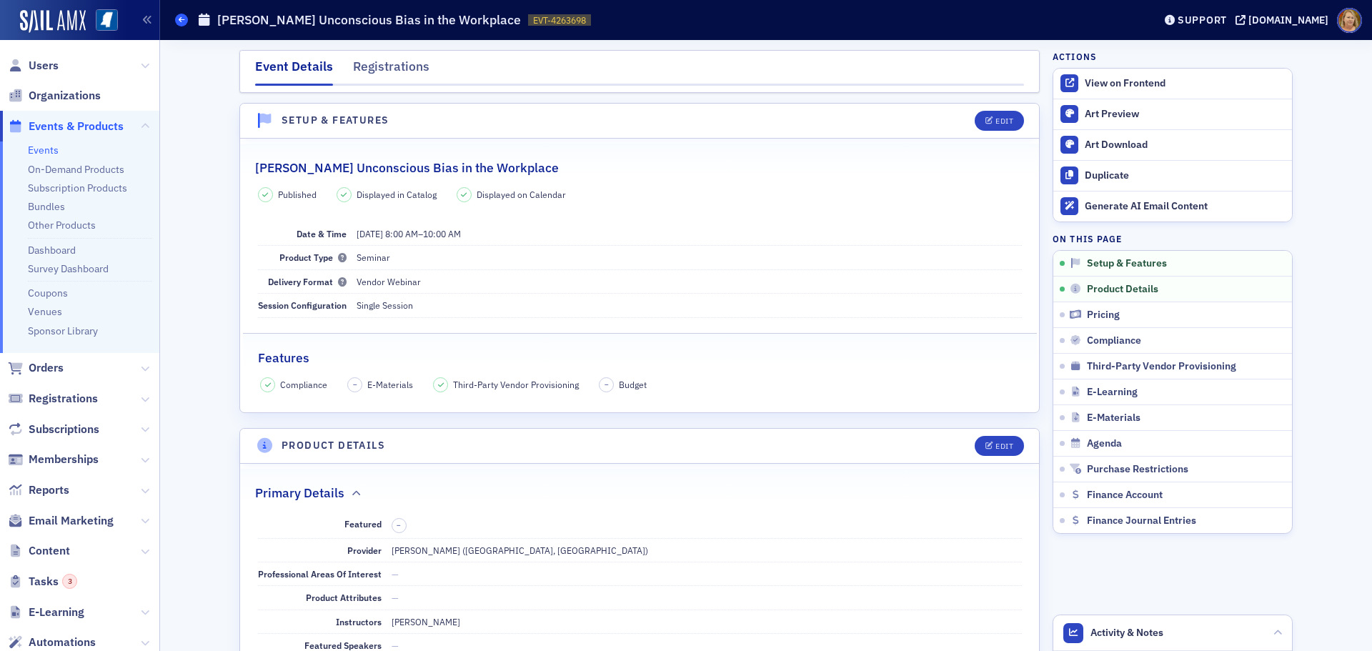
click at [180, 21] on icon at bounding box center [182, 19] width 6 height 6
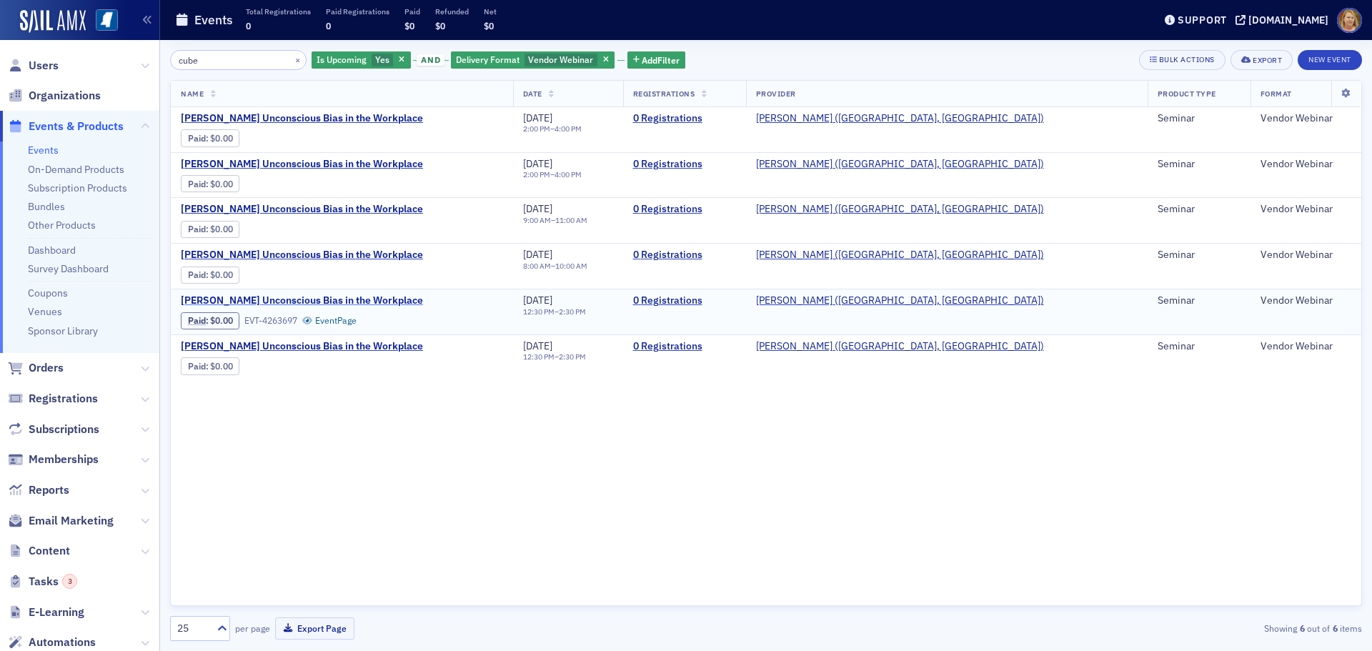
click at [379, 299] on span "[PERSON_NAME] Unconscious Bias in the Workplace" at bounding box center [302, 300] width 242 height 13
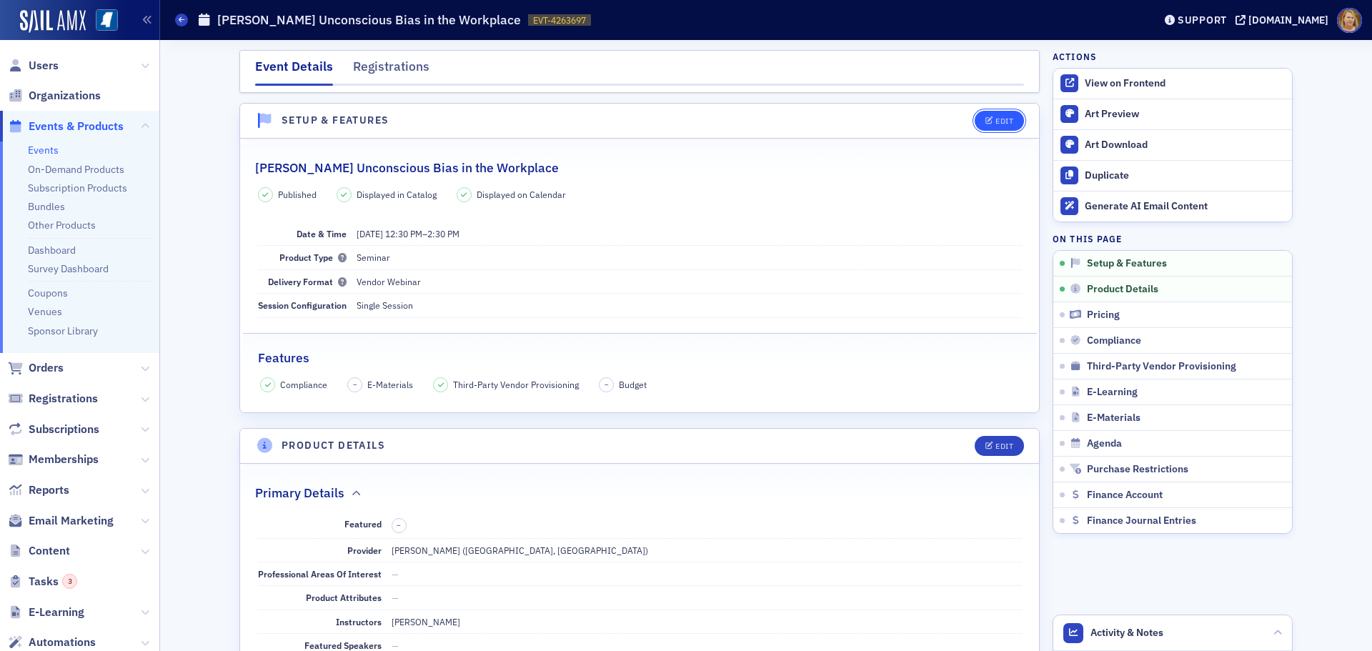
click at [995, 124] on div "Edit" at bounding box center [1004, 121] width 18 height 8
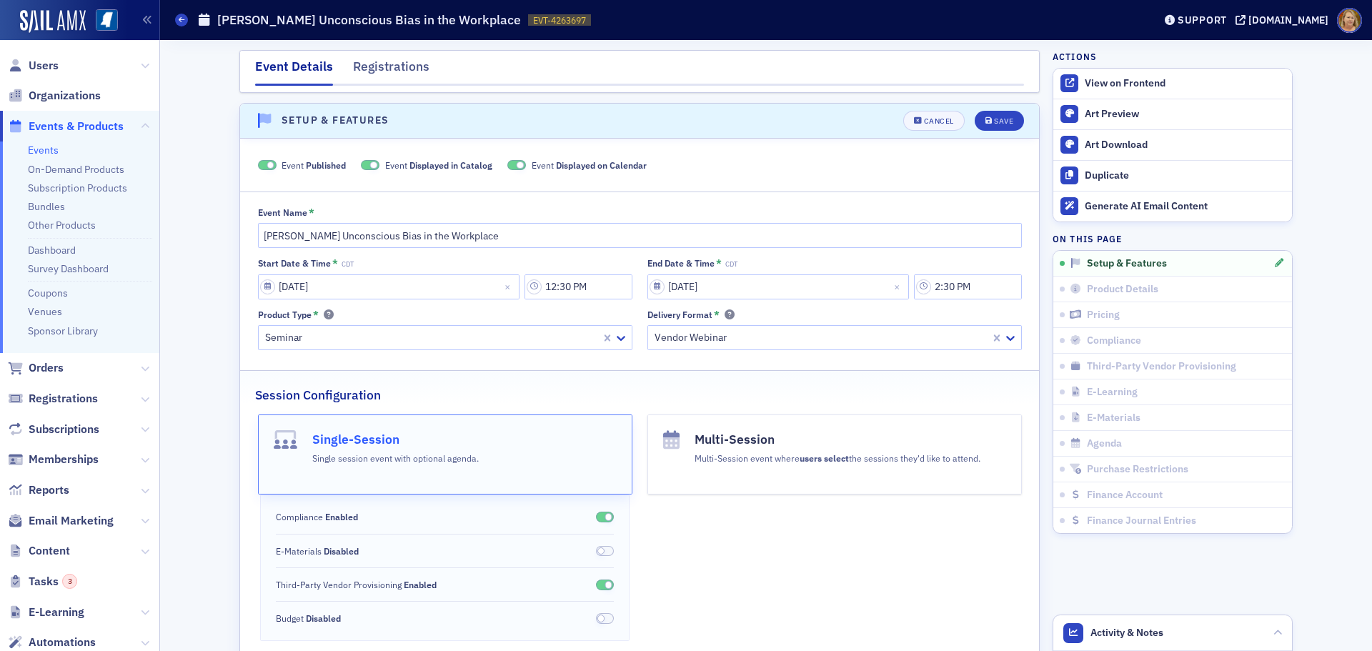
scroll to position [20, 0]
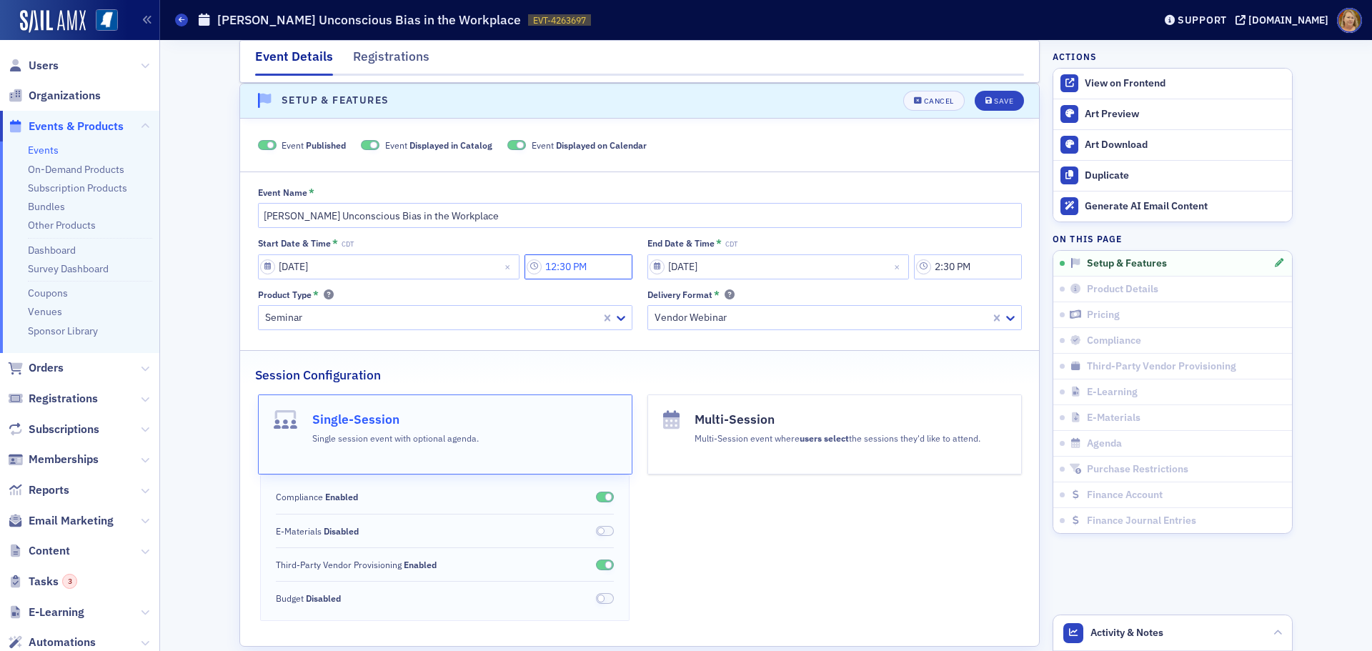
click at [577, 259] on input "12:30 PM" at bounding box center [578, 266] width 108 height 25
click at [664, 274] on div at bounding box center [653, 267] width 30 height 18
click at [665, 317] on div "2" at bounding box center [660, 324] width 37 height 15
click at [728, 271] on icon at bounding box center [735, 267] width 14 height 14
click at [718, 300] on div "00" at bounding box center [717, 298] width 40 height 15
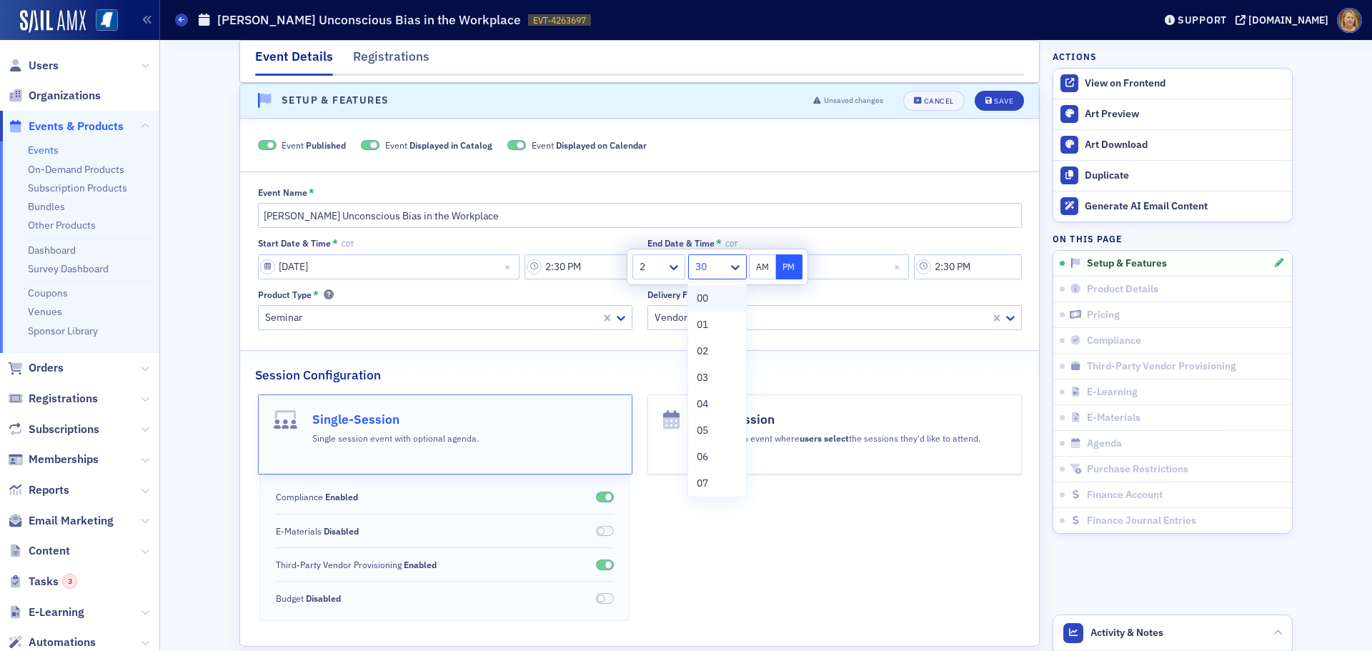
type input "2:00 PM"
click at [784, 266] on button "PM" at bounding box center [789, 266] width 27 height 25
click at [847, 290] on div "Delivery Format *" at bounding box center [834, 294] width 374 height 11
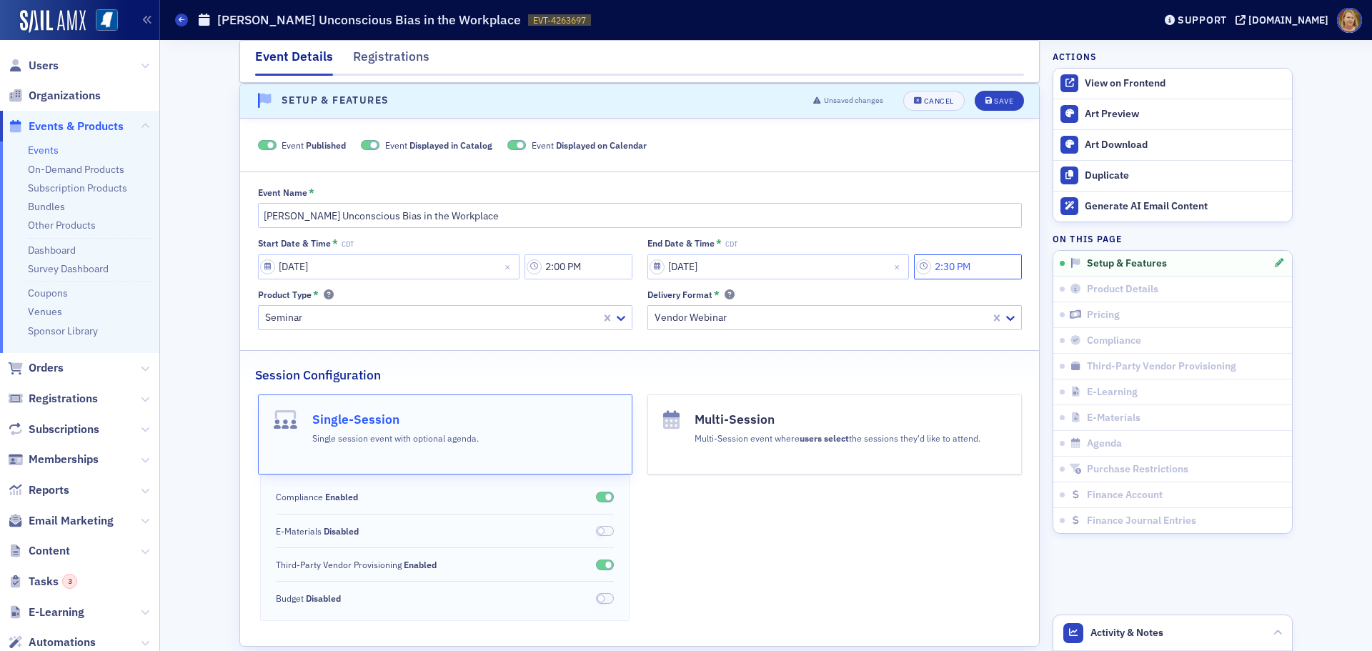
click at [939, 267] on input "2:30 PM" at bounding box center [968, 266] width 108 height 25
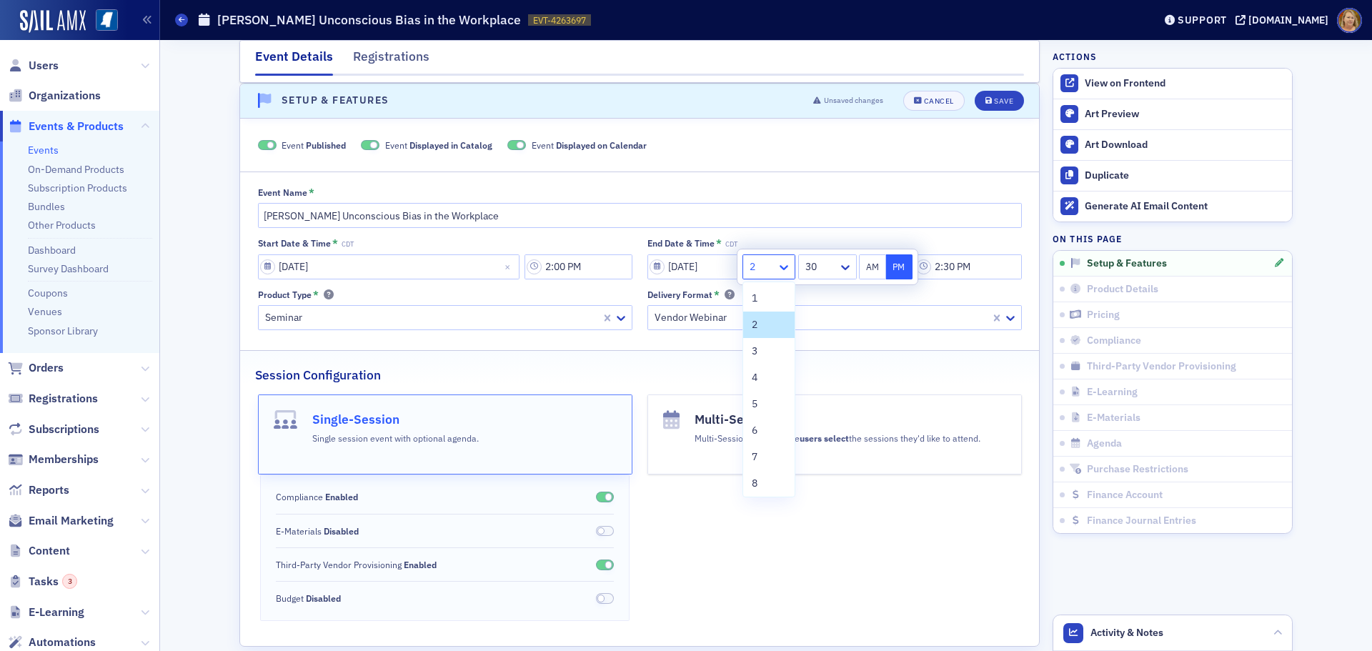
click at [787, 267] on icon at bounding box center [784, 267] width 14 height 14
click at [762, 370] on div "4" at bounding box center [769, 377] width 34 height 15
click at [832, 269] on div at bounding box center [820, 267] width 33 height 18
click at [827, 299] on div "00" at bounding box center [827, 298] width 40 height 15
type input "4:00 PM"
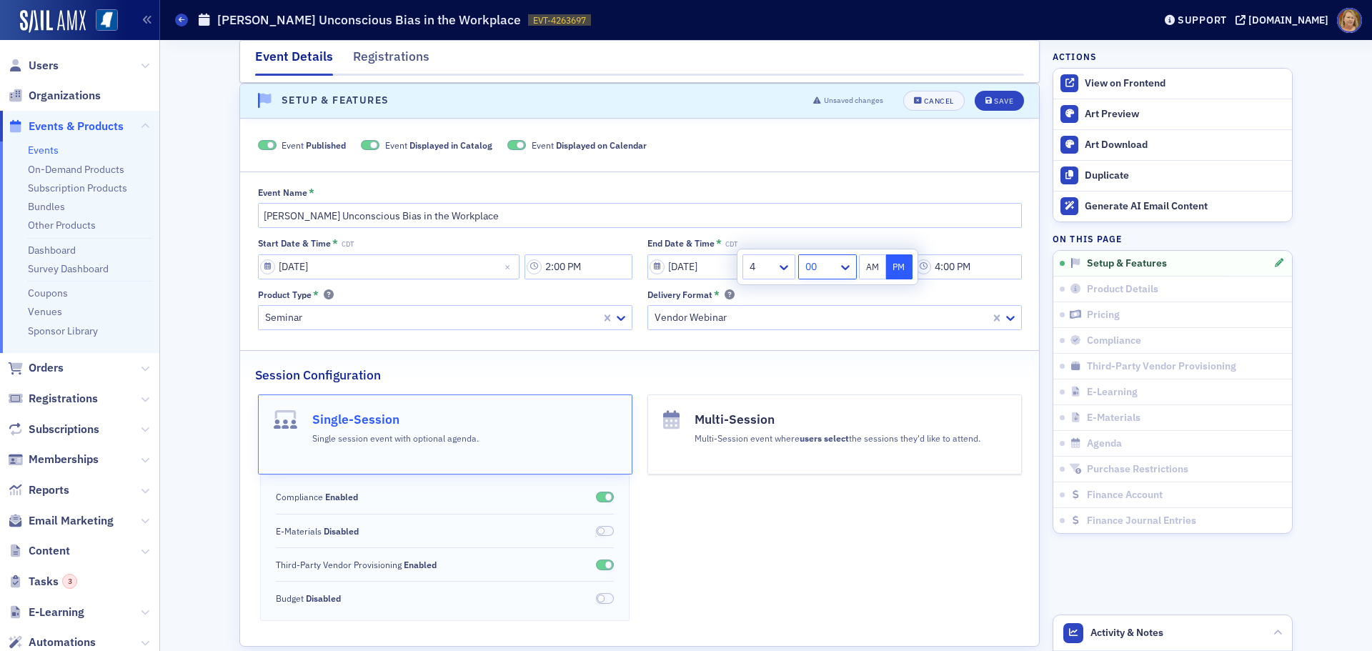
click at [827, 299] on div "Delivery Format *" at bounding box center [834, 294] width 374 height 11
click at [994, 102] on div "Save" at bounding box center [1003, 101] width 19 height 8
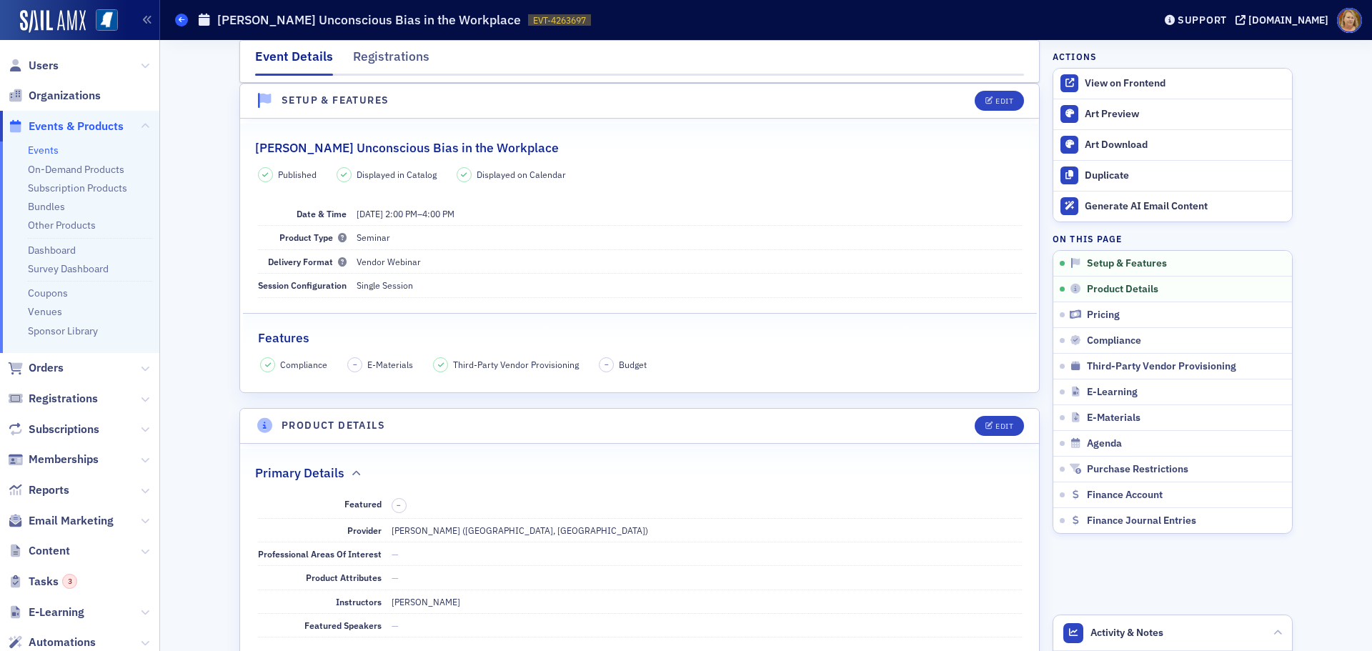
click at [180, 18] on icon at bounding box center [182, 19] width 6 height 6
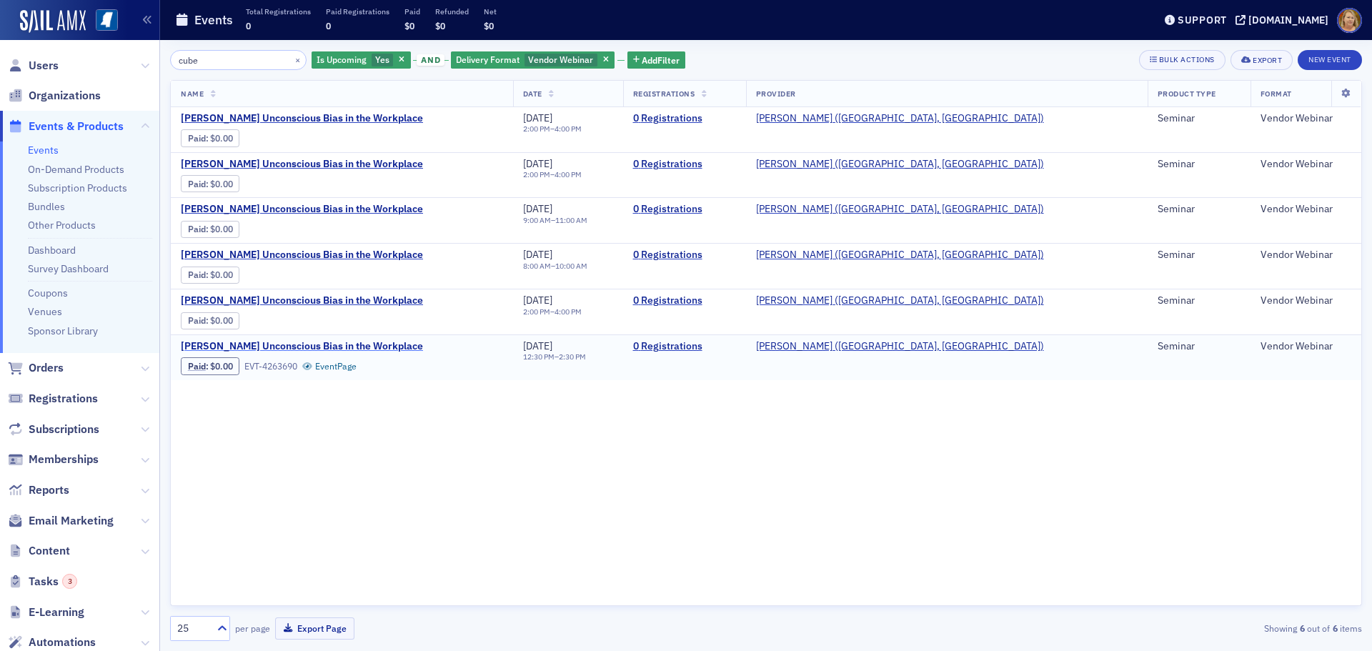
click at [374, 342] on span "[PERSON_NAME] Unconscious Bias in the Workplace" at bounding box center [302, 346] width 242 height 13
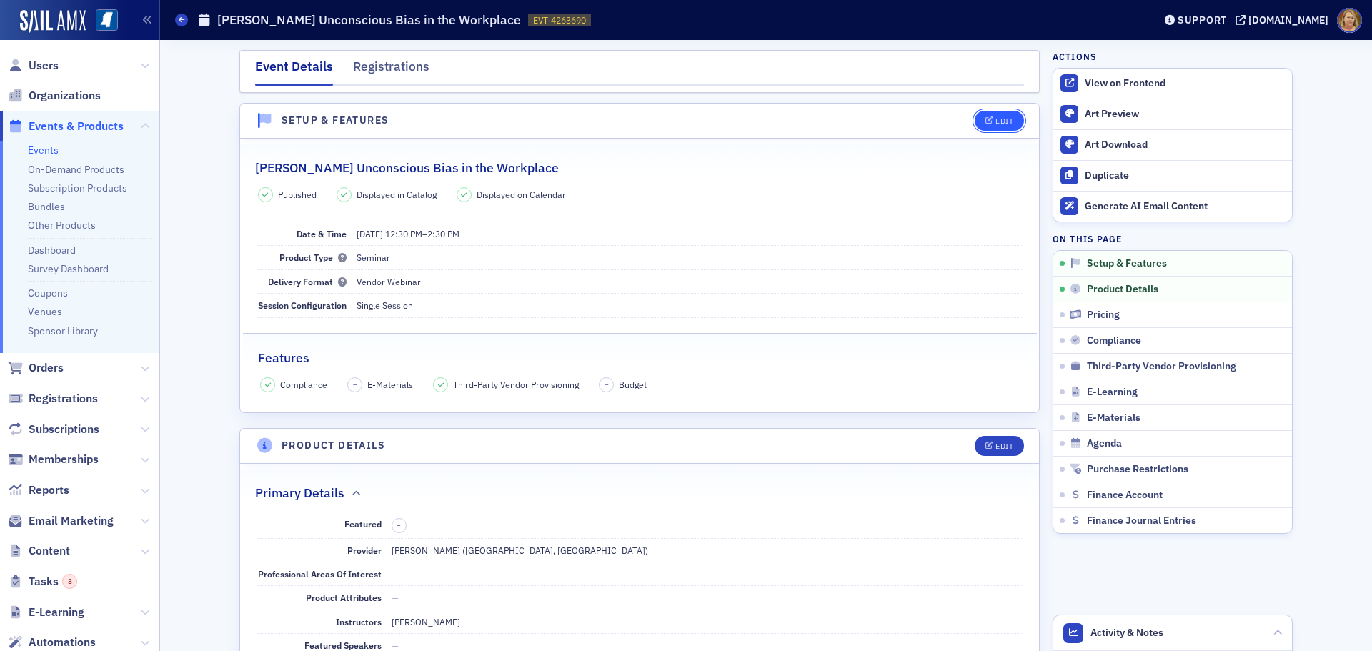
click at [985, 114] on button "Edit" at bounding box center [999, 121] width 49 height 20
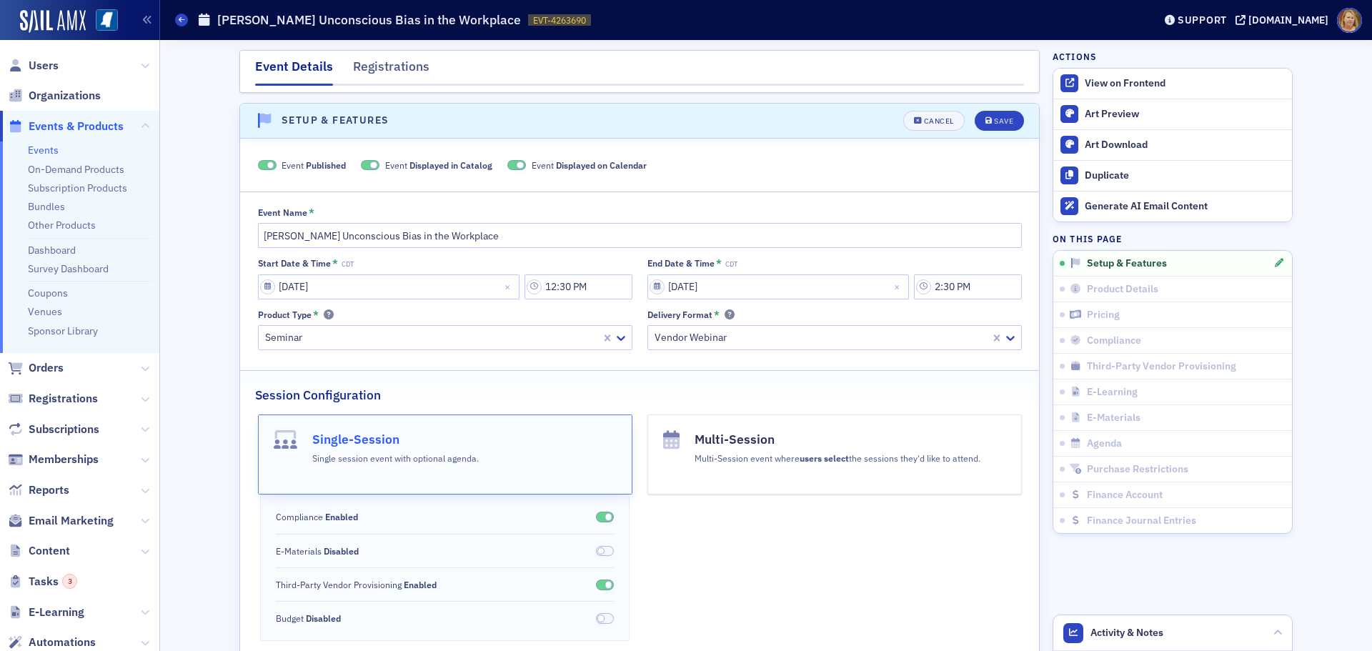
scroll to position [20, 0]
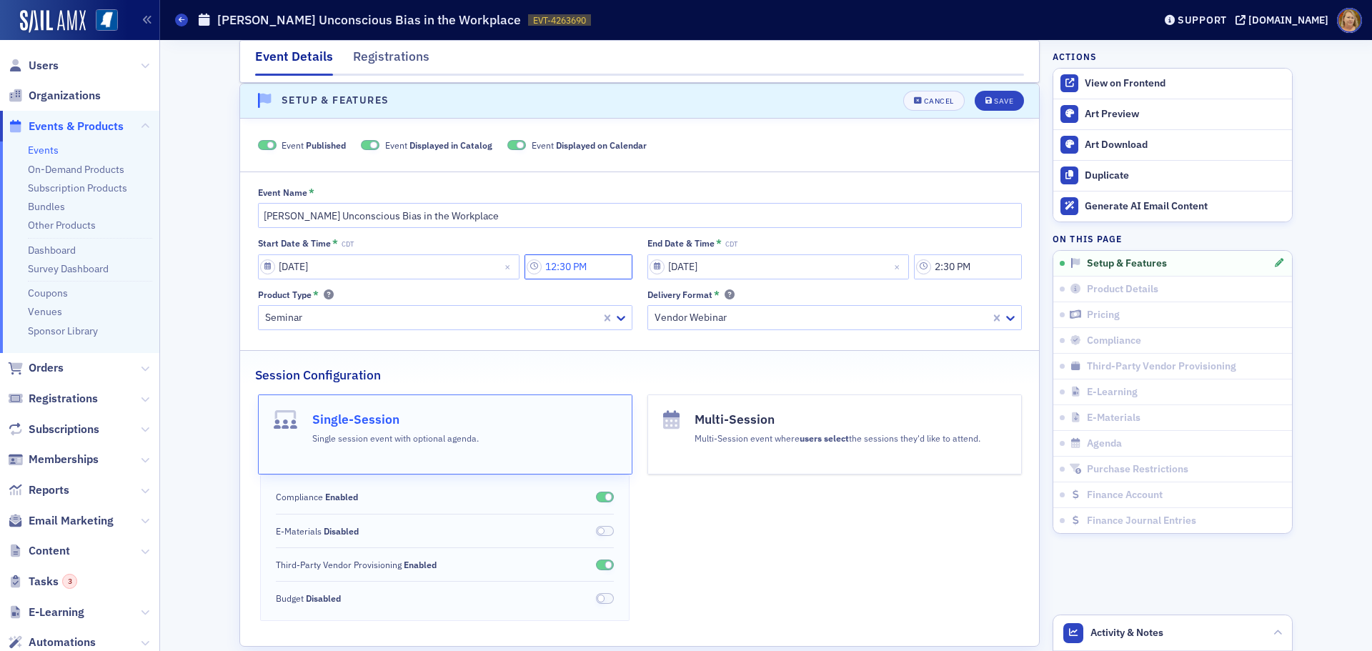
click at [557, 265] on input "12:30 PM" at bounding box center [578, 266] width 108 height 25
click at [643, 269] on div at bounding box center [653, 267] width 30 height 18
click at [647, 321] on span "2" at bounding box center [645, 324] width 6 height 15
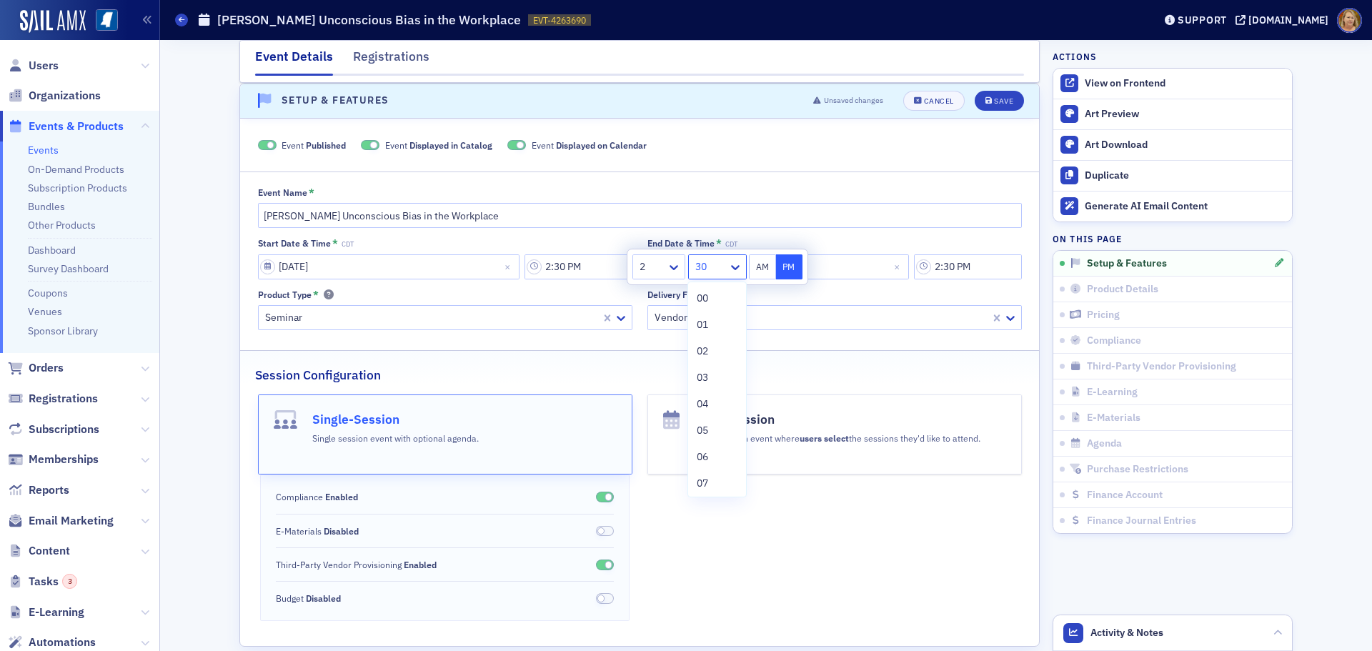
click at [697, 262] on div at bounding box center [710, 267] width 33 height 18
click at [695, 291] on div "00" at bounding box center [716, 298] width 57 height 26
type input "2:00 PM"
click at [782, 259] on button "PM" at bounding box center [789, 266] width 27 height 25
click at [942, 262] on input "2:30 PM" at bounding box center [968, 266] width 108 height 25
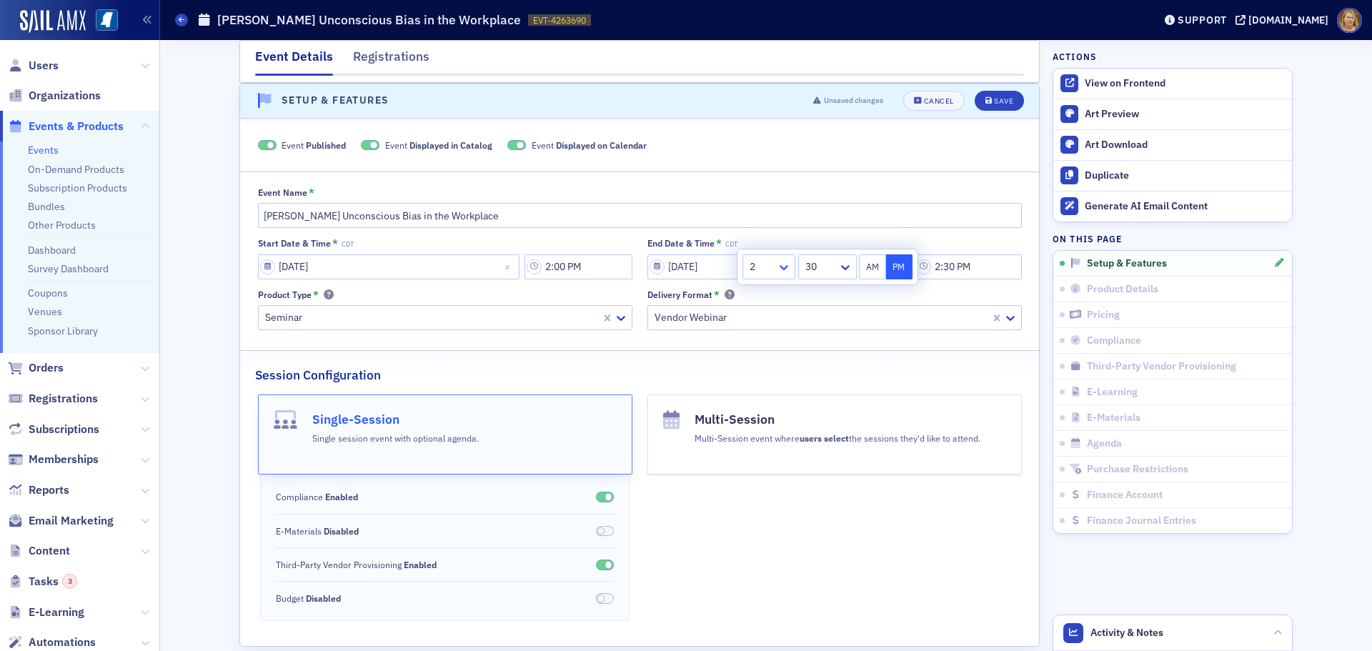
click at [787, 272] on icon at bounding box center [784, 267] width 14 height 14
click at [761, 377] on div "4" at bounding box center [769, 377] width 34 height 15
click at [817, 270] on div at bounding box center [820, 267] width 33 height 18
click at [813, 293] on span "00" at bounding box center [812, 298] width 11 height 15
type input "4:00 PM"
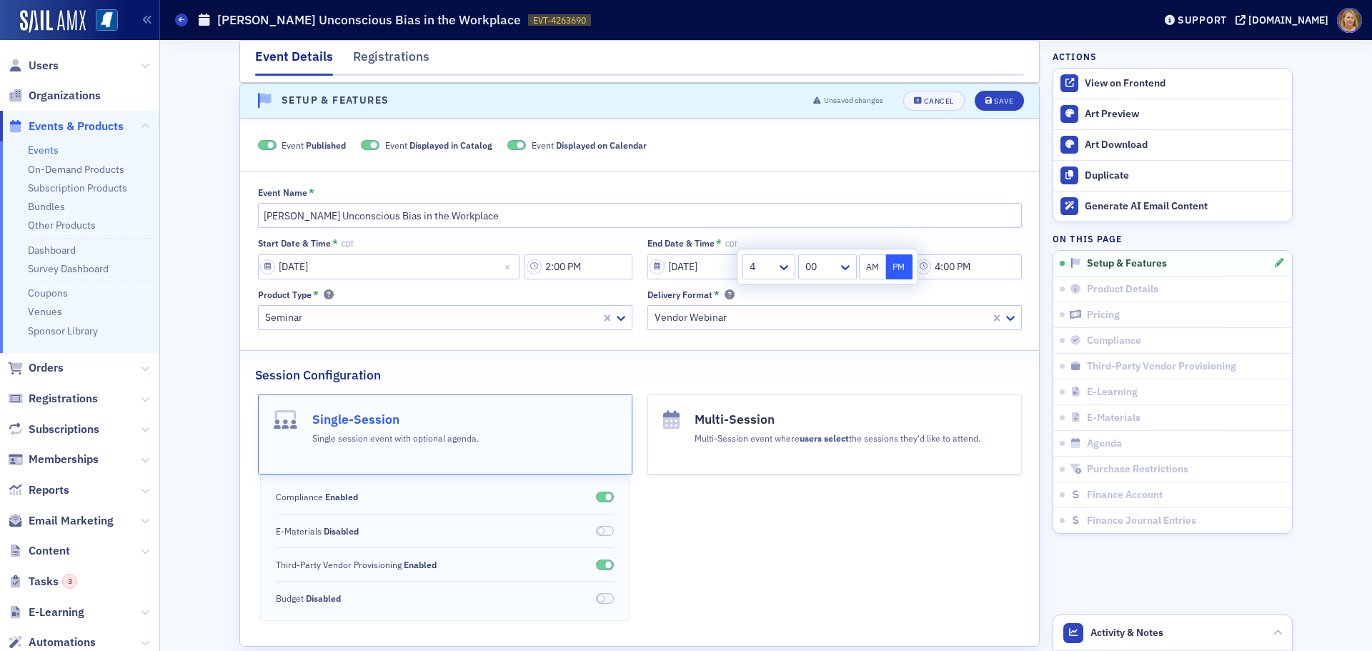
click at [893, 266] on button "PM" at bounding box center [899, 266] width 27 height 25
click at [892, 156] on fieldset "Event Published Event Displayed in Catalog Event Displayed on Calendar" at bounding box center [639, 143] width 799 height 38
click at [995, 98] on div "Save" at bounding box center [1003, 101] width 19 height 8
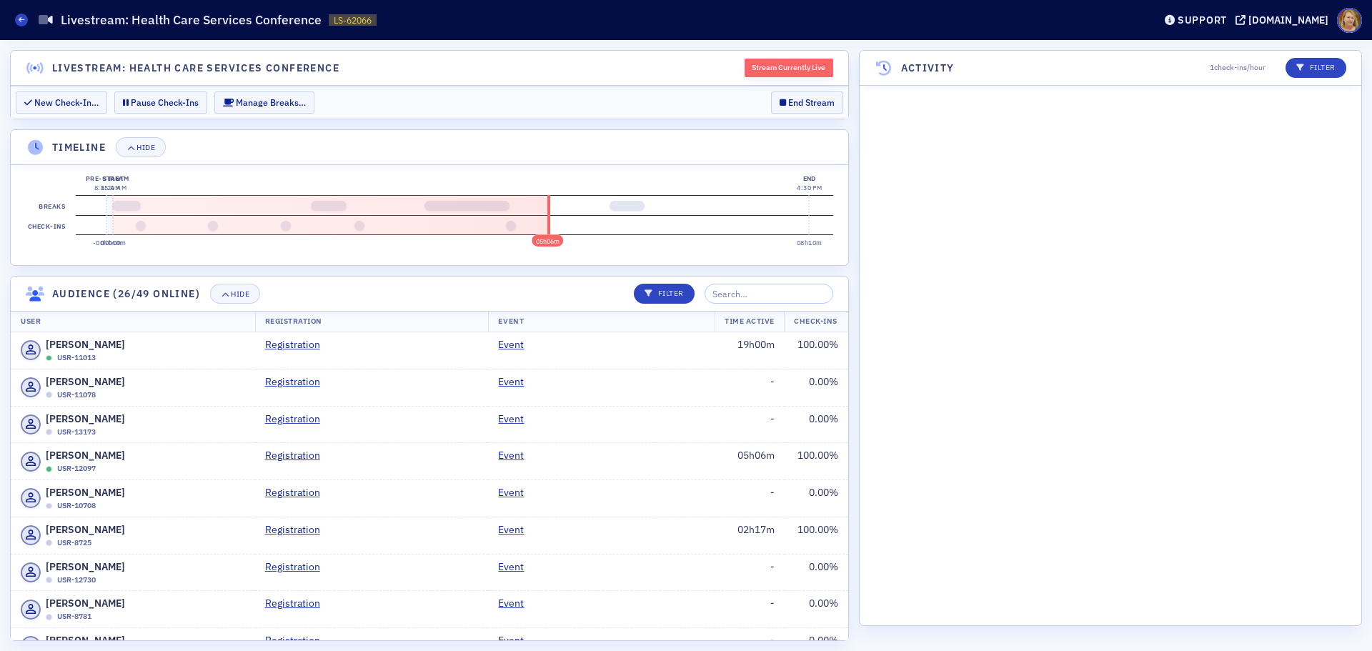
scroll to position [6205, 0]
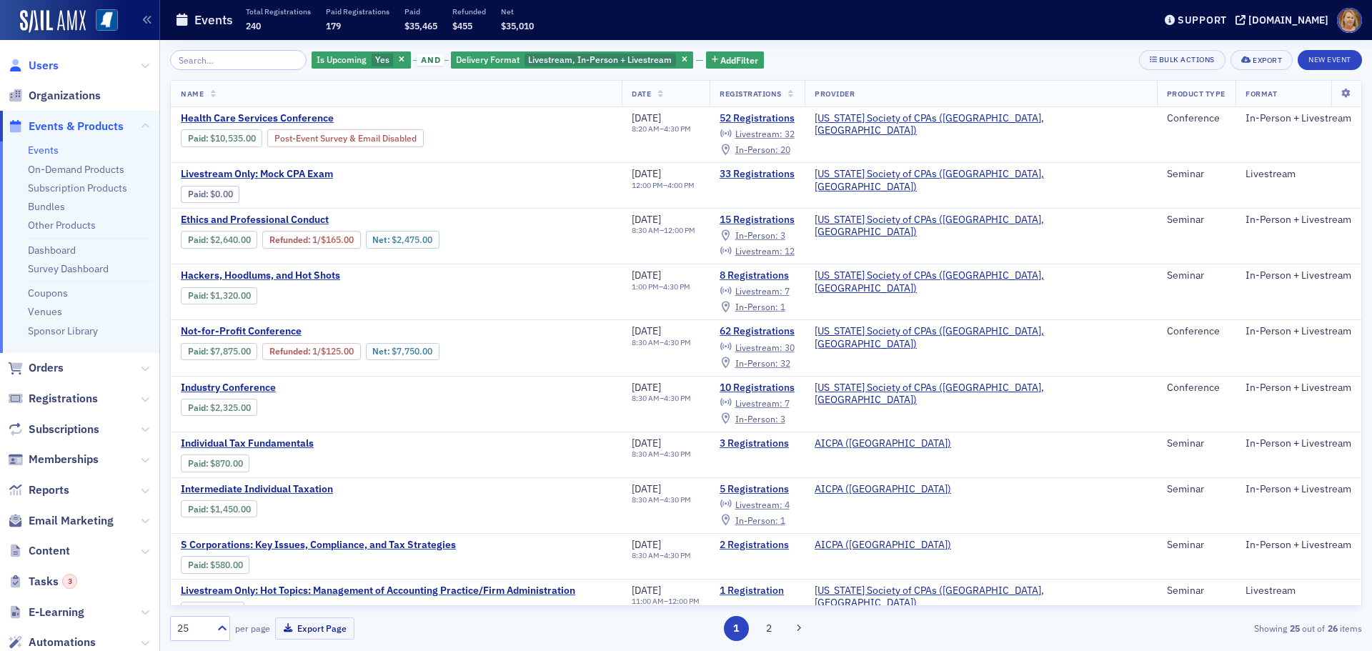
click at [44, 67] on span "Users" at bounding box center [44, 66] width 30 height 16
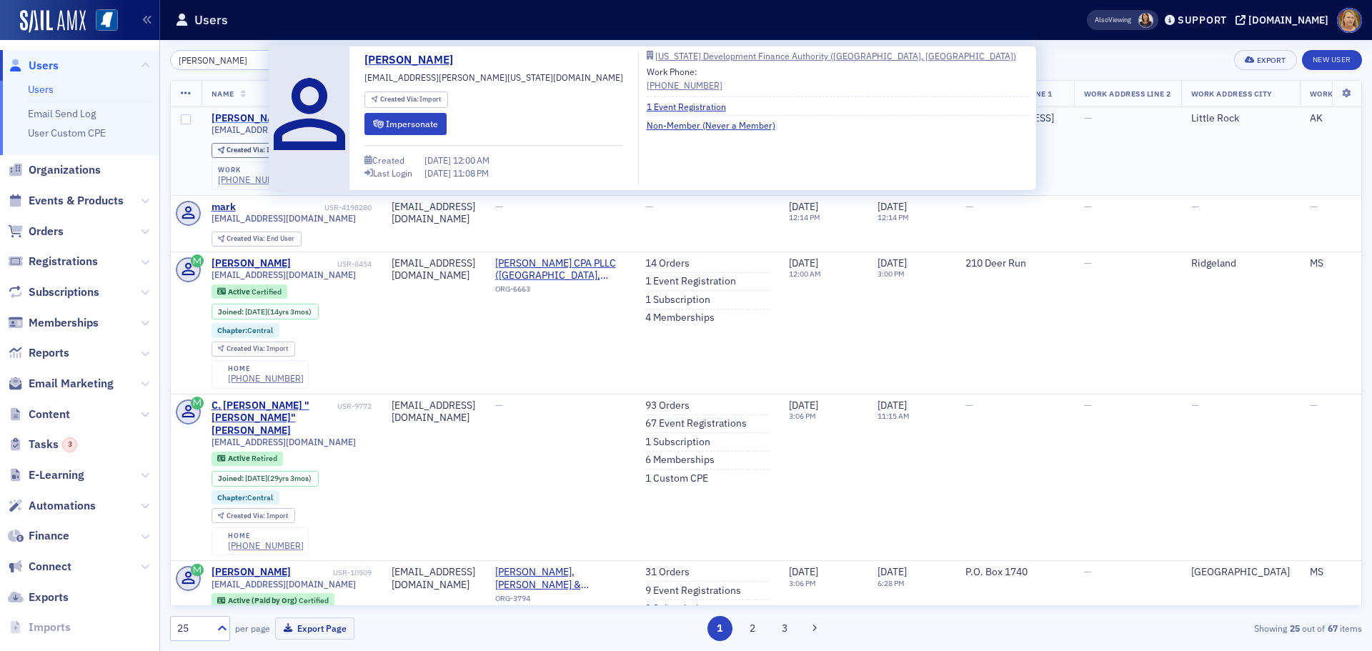
type input "mark conine"
click at [215, 119] on div "Mark Conine" at bounding box center [251, 118] width 79 height 13
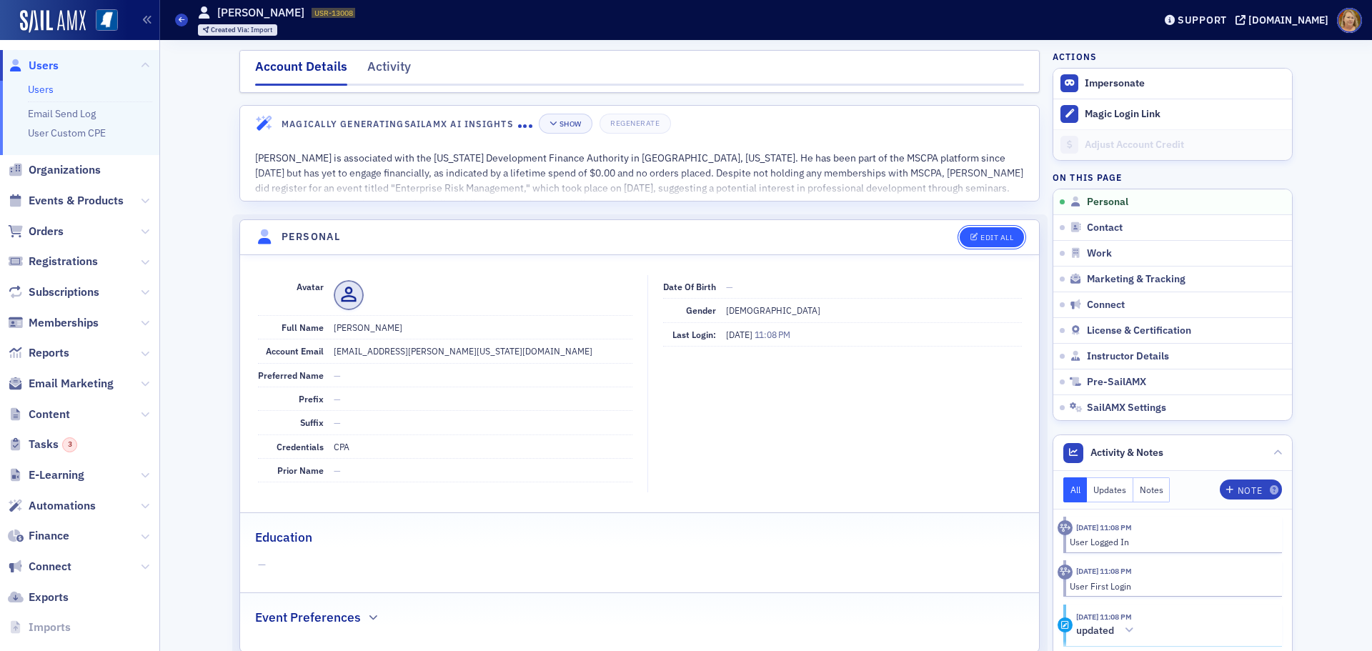
click at [980, 237] on div "Edit All" at bounding box center [996, 238] width 33 height 8
select select "US"
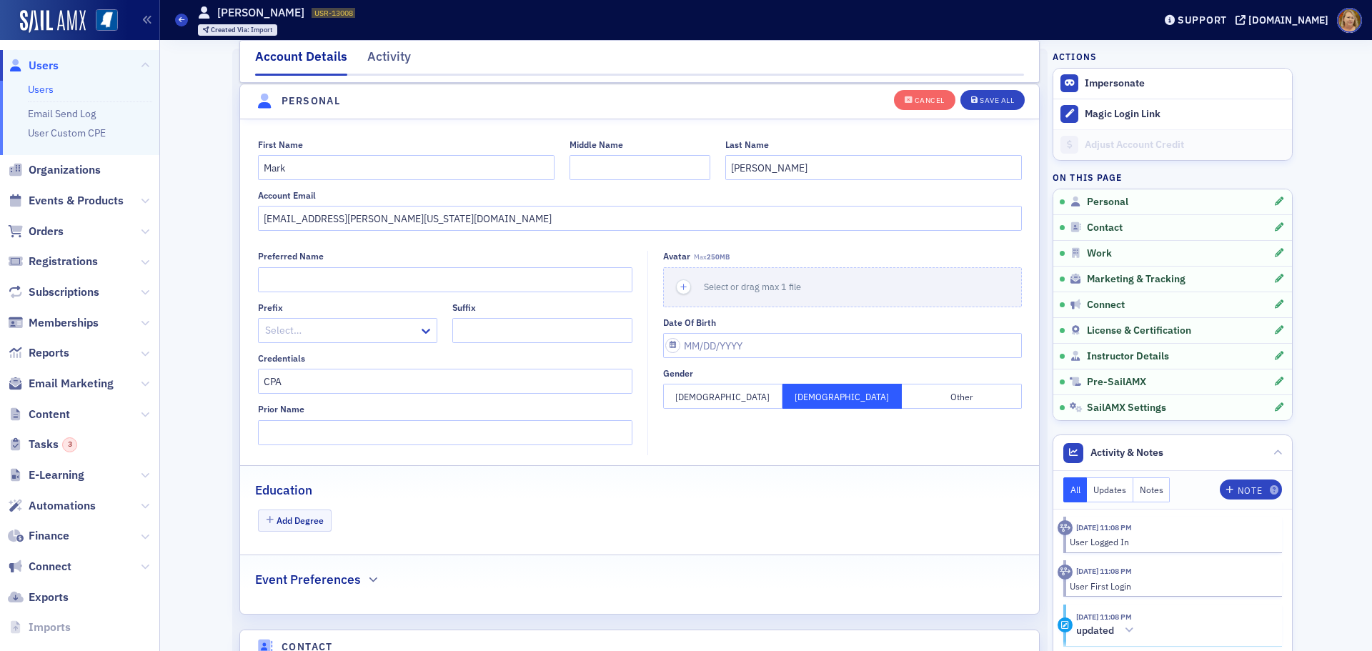
scroll to position [166, 0]
drag, startPoint x: 437, startPoint y: 214, endPoint x: 249, endPoint y: 209, distance: 187.3
click at [249, 209] on div "First Name Mark Middle Name Last Name Conine Account Email mark.conine@arkansas…" at bounding box center [639, 185] width 799 height 92
paste input ""mark.conine@simmonsbank.com" <mark.conine@simmonsbank.com>"
drag, startPoint x: 422, startPoint y: 217, endPoint x: 242, endPoint y: 213, distance: 179.4
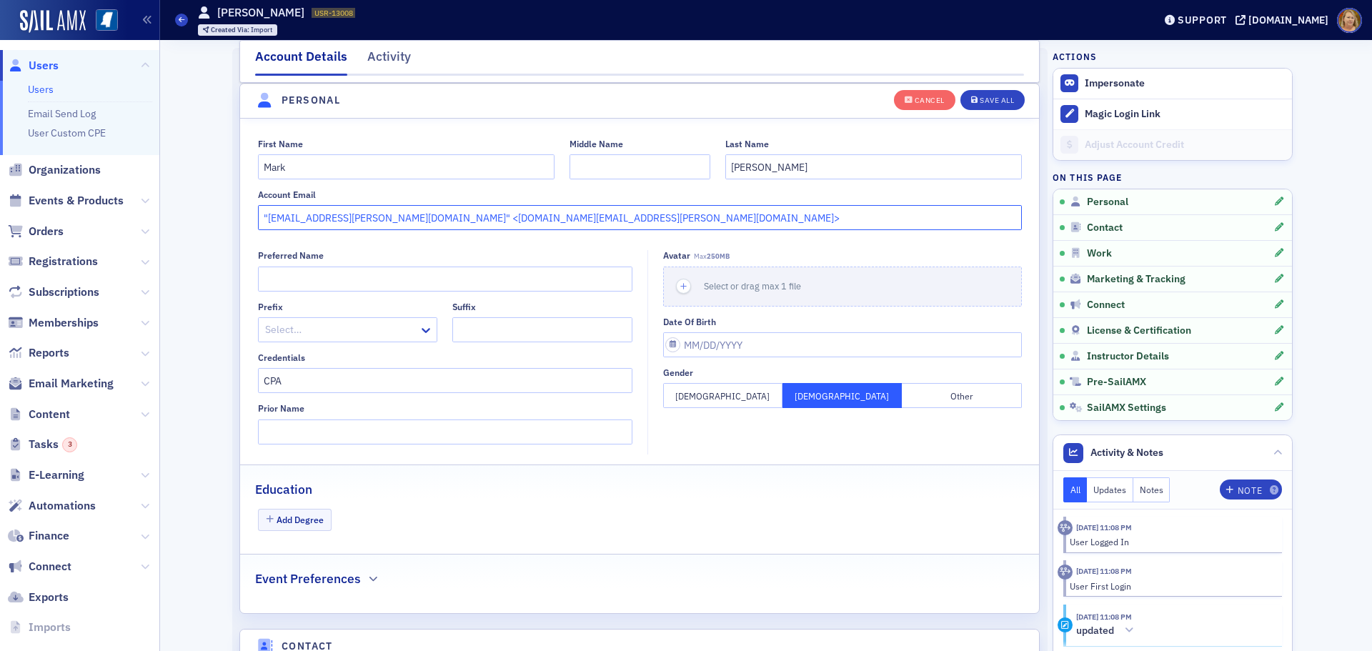
click at [242, 213] on div "First Name Mark Middle Name Last Name Conine Account Email "mark.conine@simmons…" at bounding box center [639, 185] width 799 height 92
click at [422, 221] on input "mark.conine@simmonsbank.com>" at bounding box center [640, 217] width 764 height 25
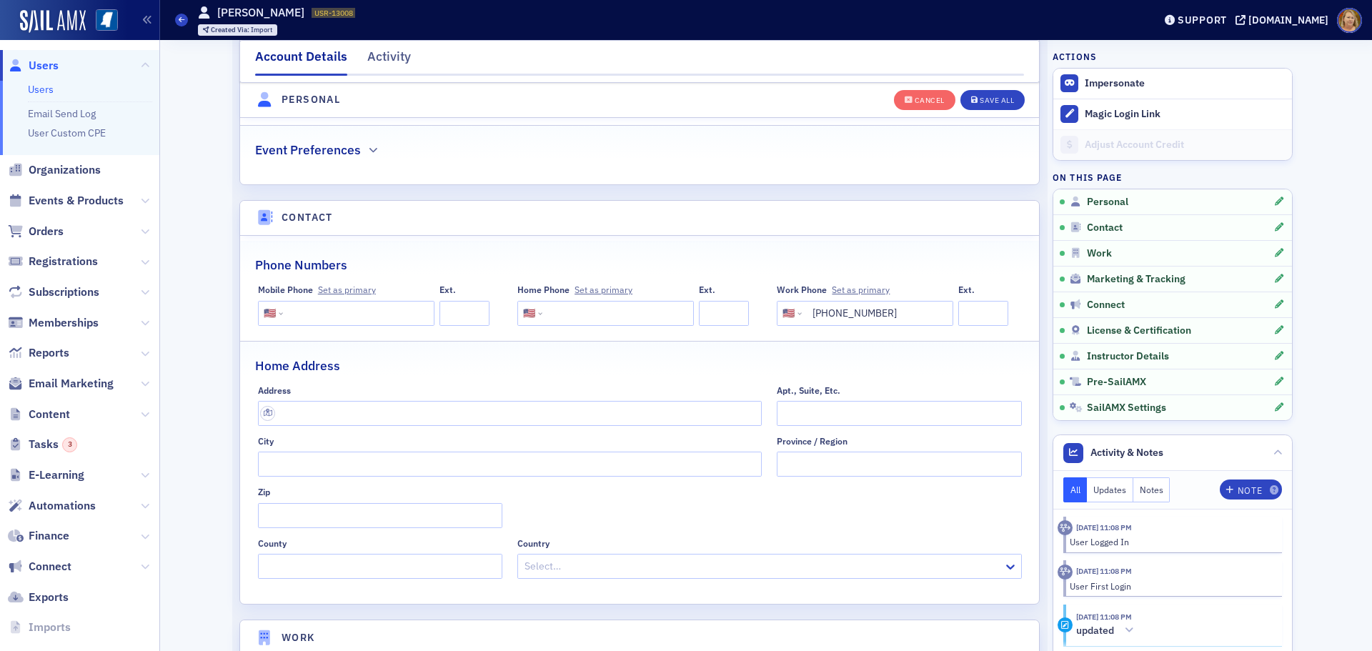
scroll to position [667, 0]
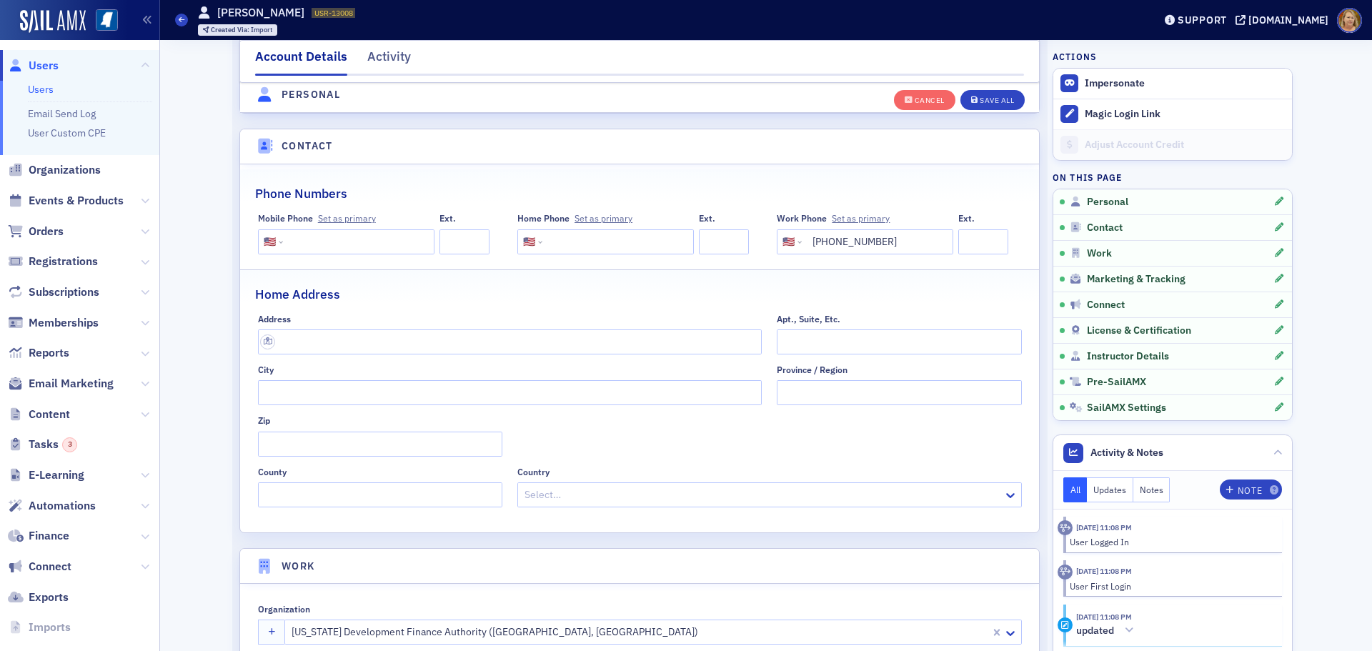
type input "mark.conine@simmonsbank.com"
click at [264, 242] on select "International Afghanistan Åland Islands Albania Algeria American Samoa Andorra …" at bounding box center [273, 242] width 19 height 14
drag, startPoint x: 879, startPoint y: 238, endPoint x: 802, endPoint y: 244, distance: 76.7
click at [805, 244] on input "(501) 682-5914" at bounding box center [876, 241] width 143 height 25
click at [334, 243] on input "tel" at bounding box center [357, 241] width 143 height 25
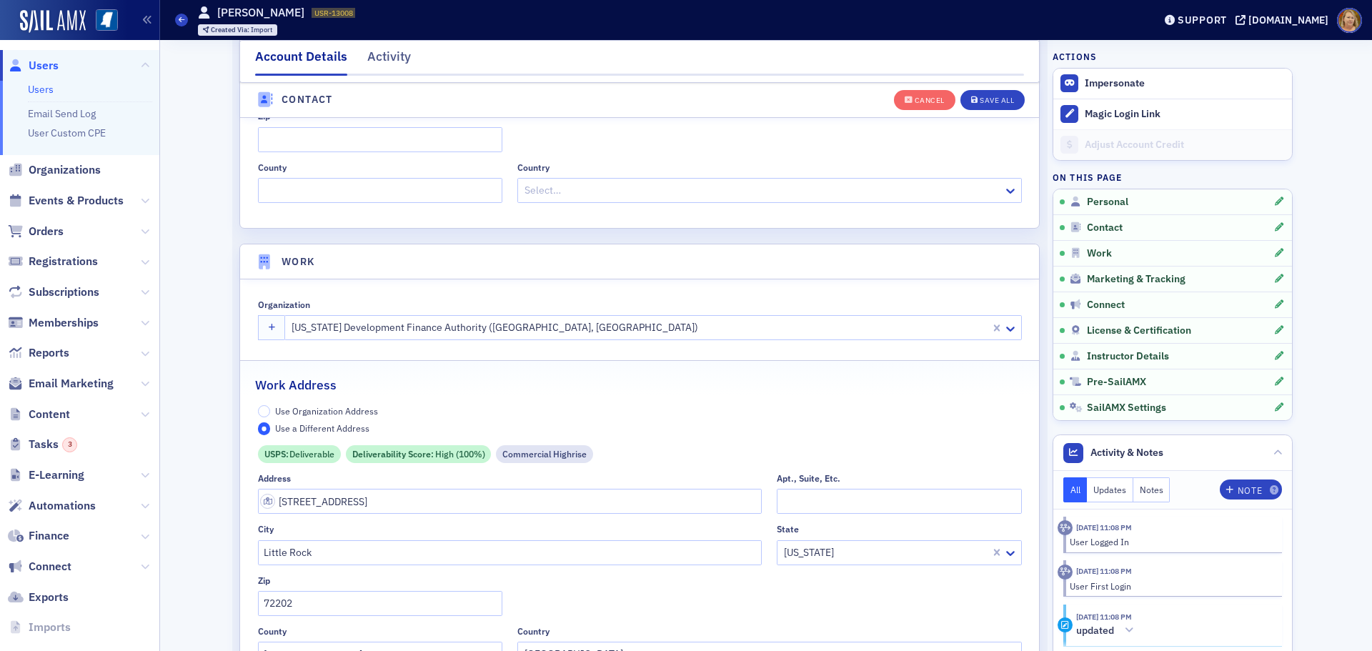
scroll to position [1024, 0]
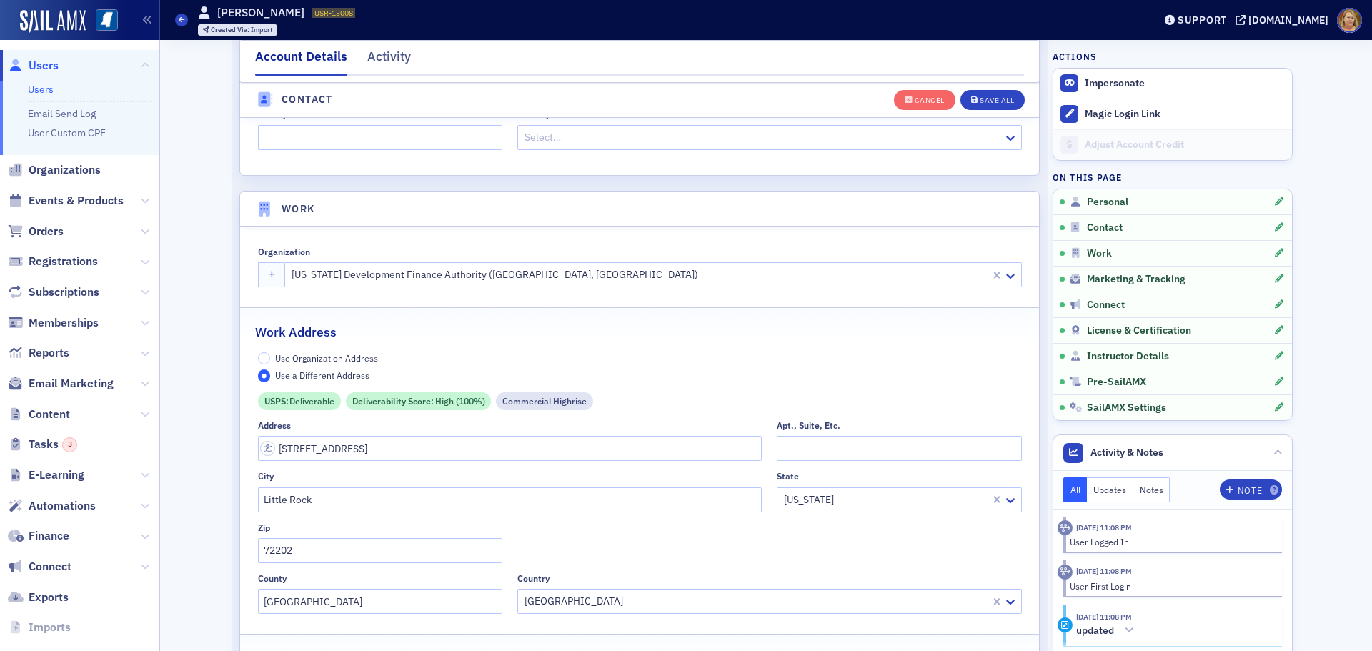
type input "(501) 773-4537"
click at [367, 272] on div at bounding box center [639, 275] width 698 height 18
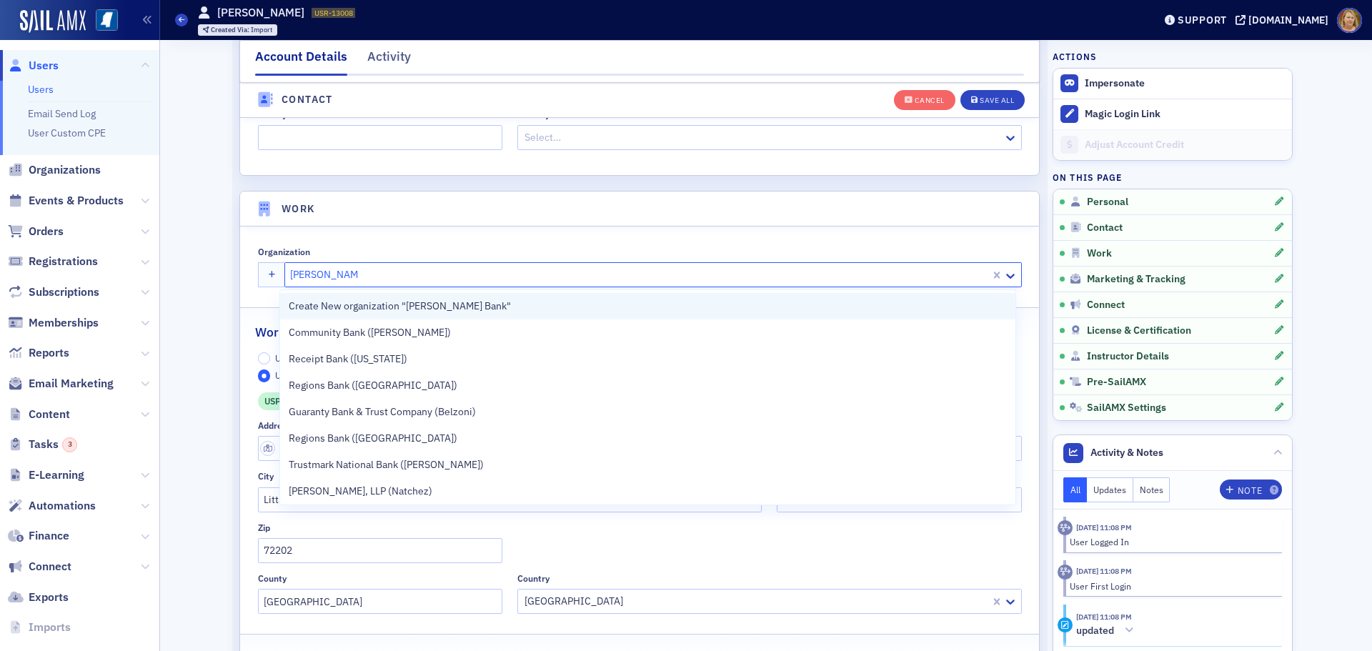
click at [364, 306] on span "Create New organization "Simmons Bank"" at bounding box center [400, 306] width 222 height 15
type input "Simmons Bank"
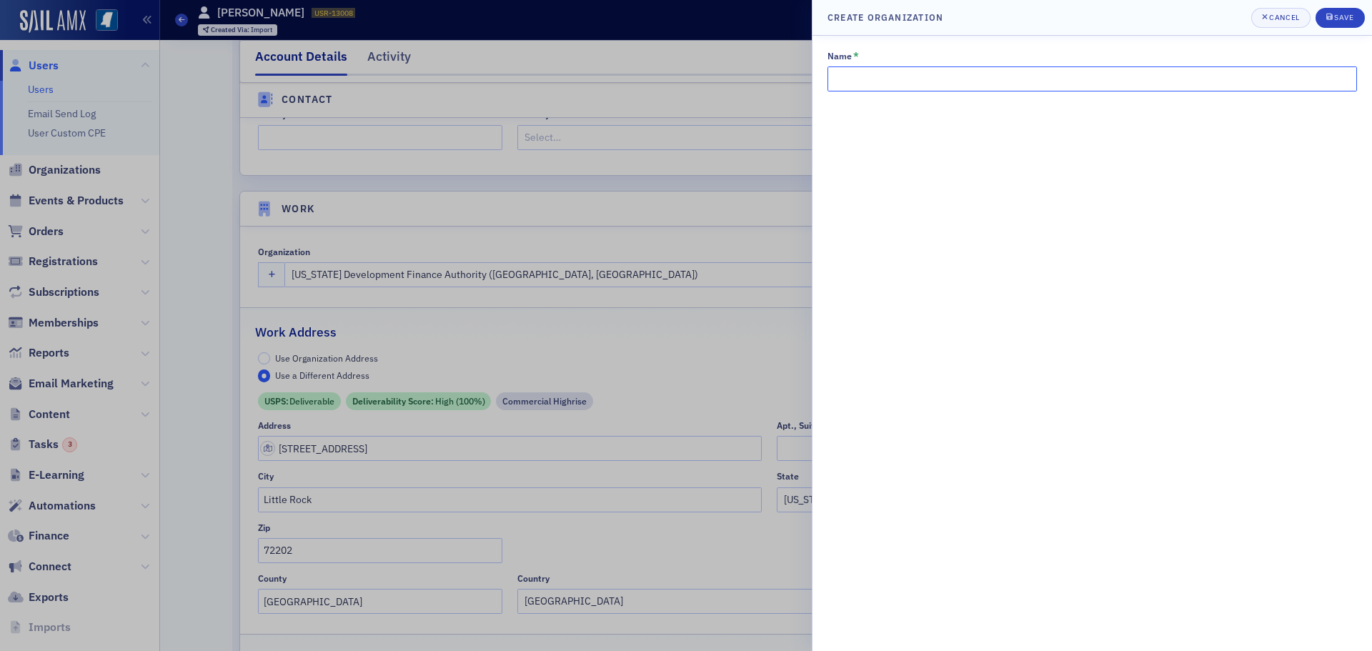
click at [852, 82] on input "Name *" at bounding box center [1091, 78] width 529 height 25
type input "Simmons Bank"
click at [1336, 21] on div "Save" at bounding box center [1343, 18] width 19 height 8
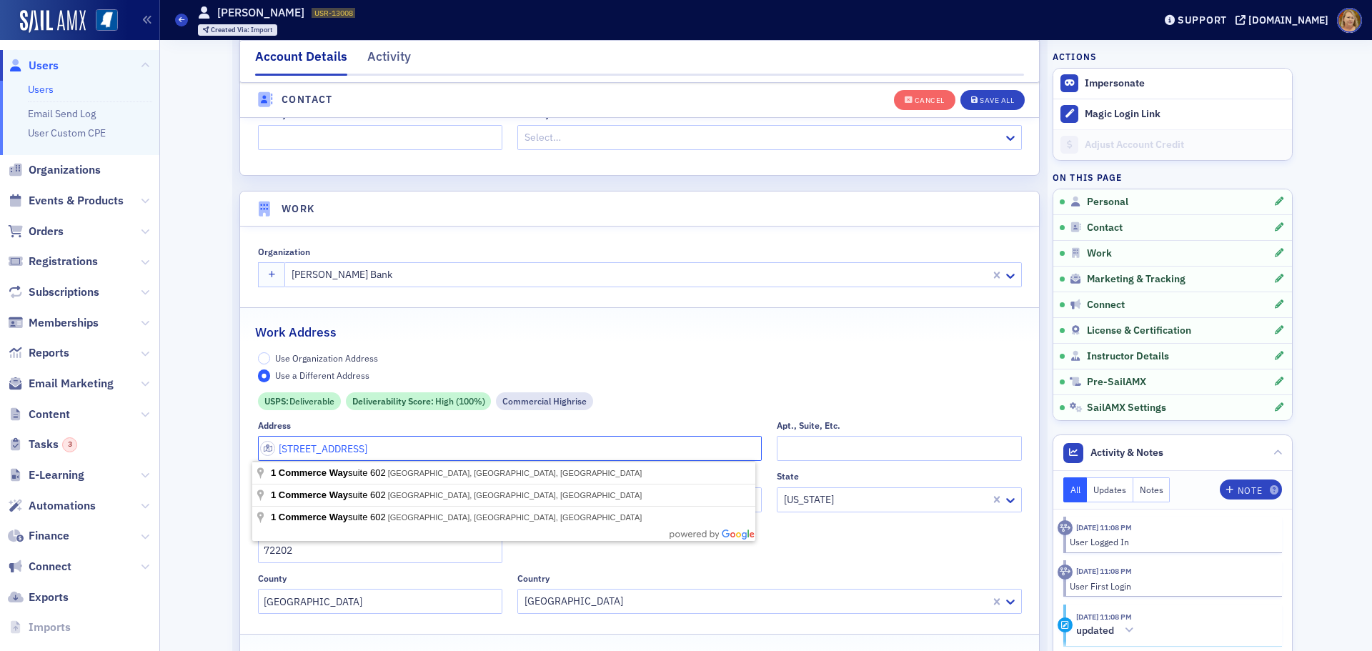
drag, startPoint x: 407, startPoint y: 447, endPoint x: 389, endPoint y: 449, distance: 18.0
click at [389, 449] on input "1 Commerce Way, Suite 602" at bounding box center [510, 448] width 504 height 25
click at [407, 445] on input "1 Commerce Way, Suite 602" at bounding box center [510, 448] width 504 height 25
drag, startPoint x: 407, startPoint y: 445, endPoint x: 274, endPoint y: 449, distance: 133.0
click at [274, 449] on input "1 Commerce Way, Suite 602" at bounding box center [510, 448] width 504 height 25
